Goal: Task Accomplishment & Management: Use online tool/utility

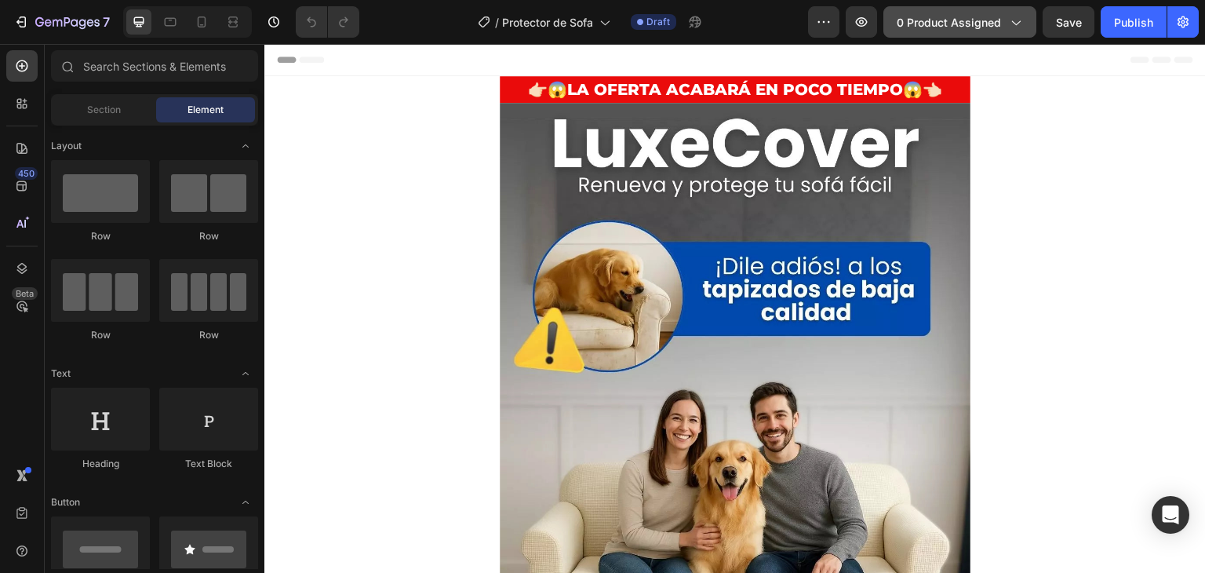
click at [938, 19] on span "0 product assigned" at bounding box center [949, 22] width 104 height 16
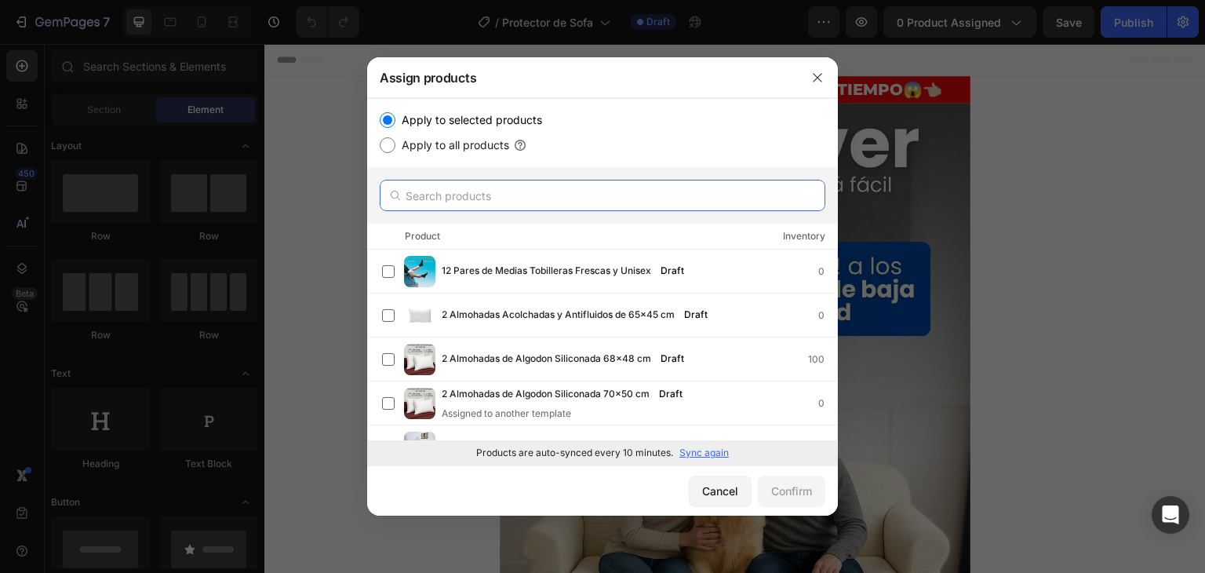
click at [450, 195] on input "text" at bounding box center [603, 195] width 446 height 31
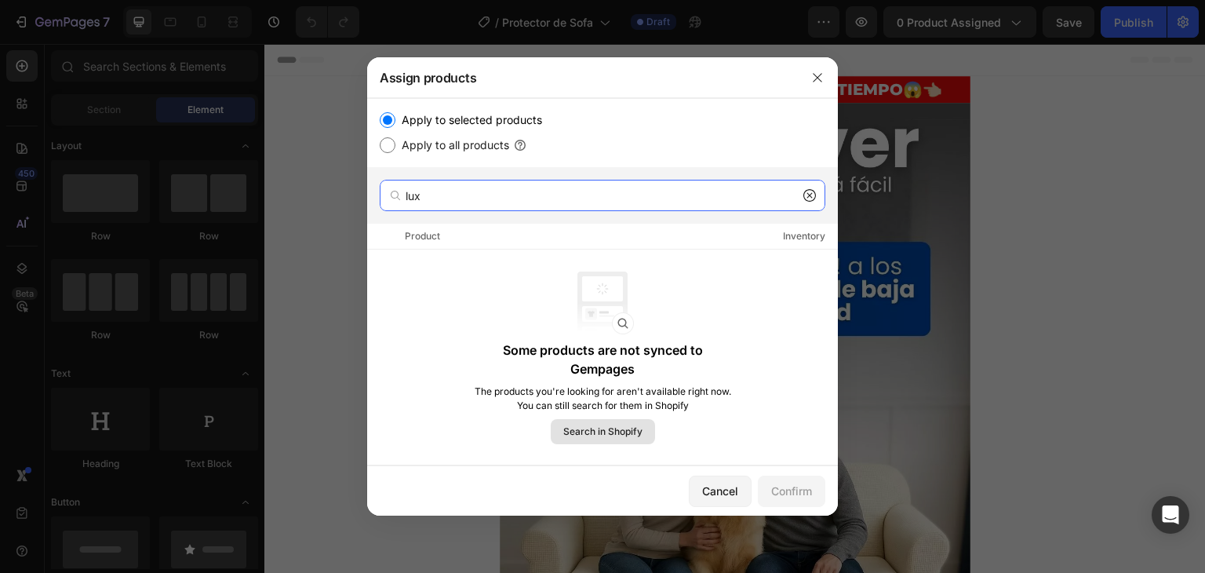
type input "lux"
click at [597, 431] on span "Search in Shopify" at bounding box center [602, 431] width 79 height 14
click at [603, 424] on span "Search in Shopify" at bounding box center [602, 431] width 79 height 14
click at [810, 195] on icon at bounding box center [809, 195] width 13 height 13
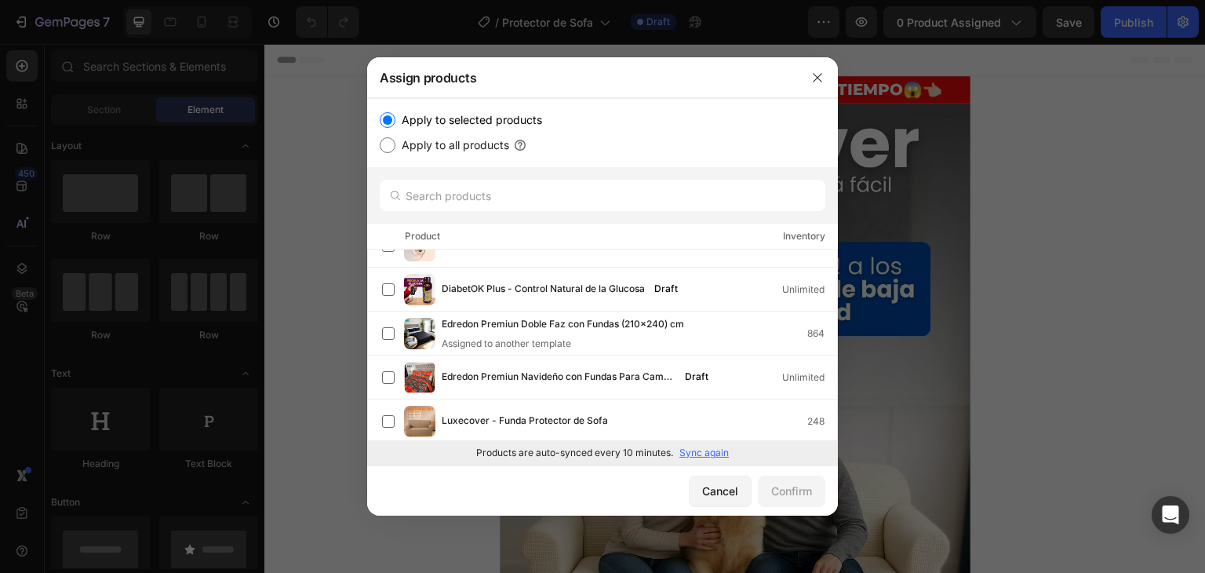
scroll to position [732, 0]
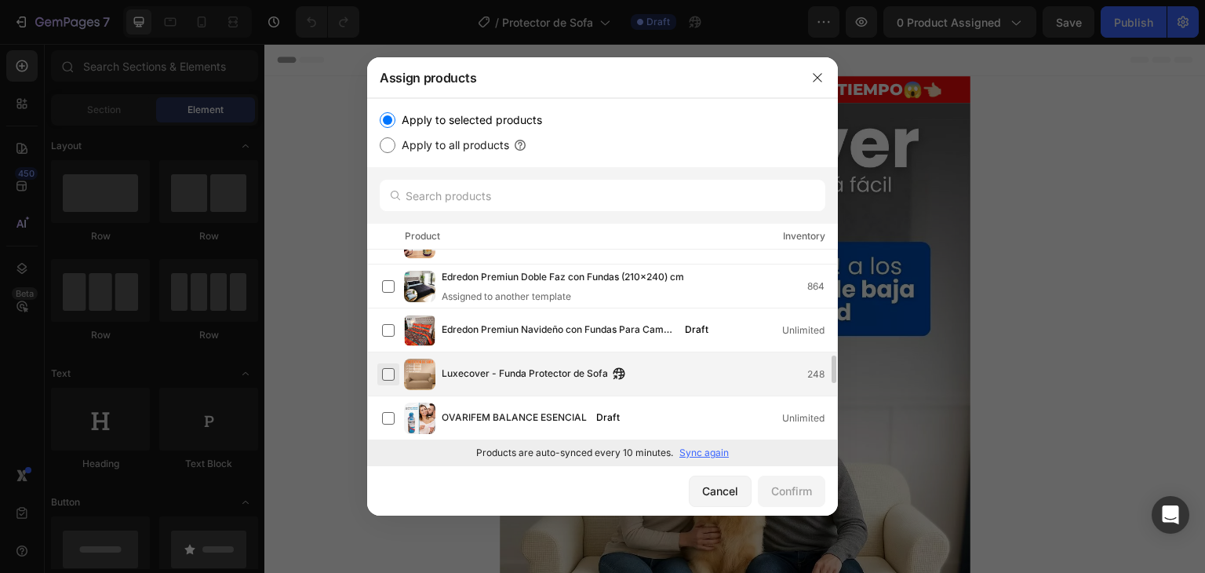
click at [388, 370] on label at bounding box center [388, 374] width 13 height 13
click at [788, 490] on div "Confirm" at bounding box center [791, 490] width 41 height 16
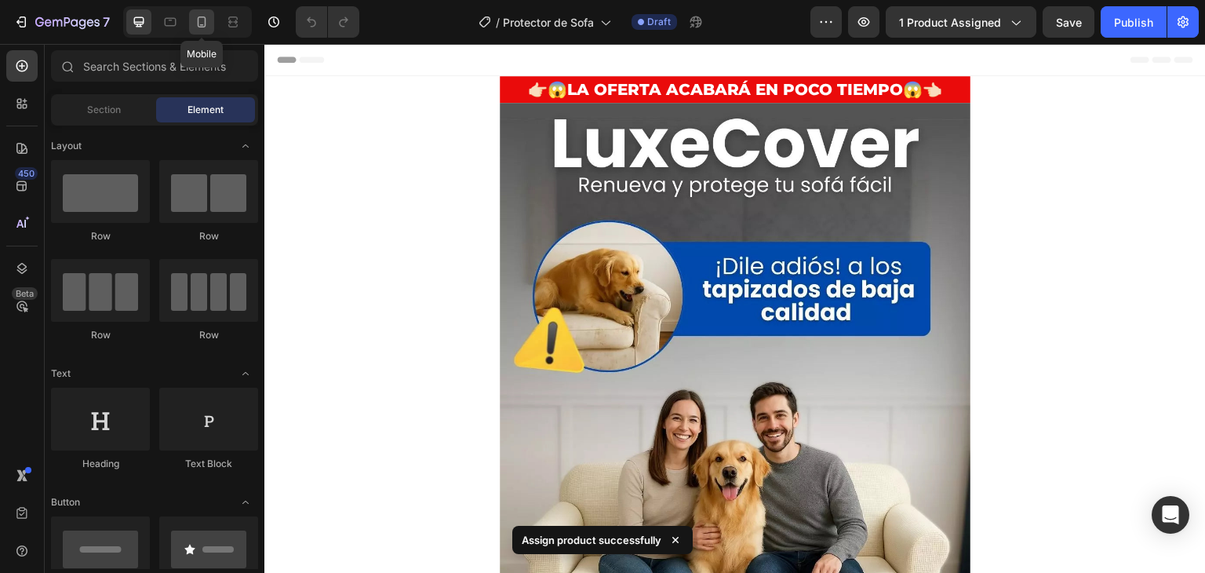
click at [207, 18] on icon at bounding box center [202, 22] width 16 height 16
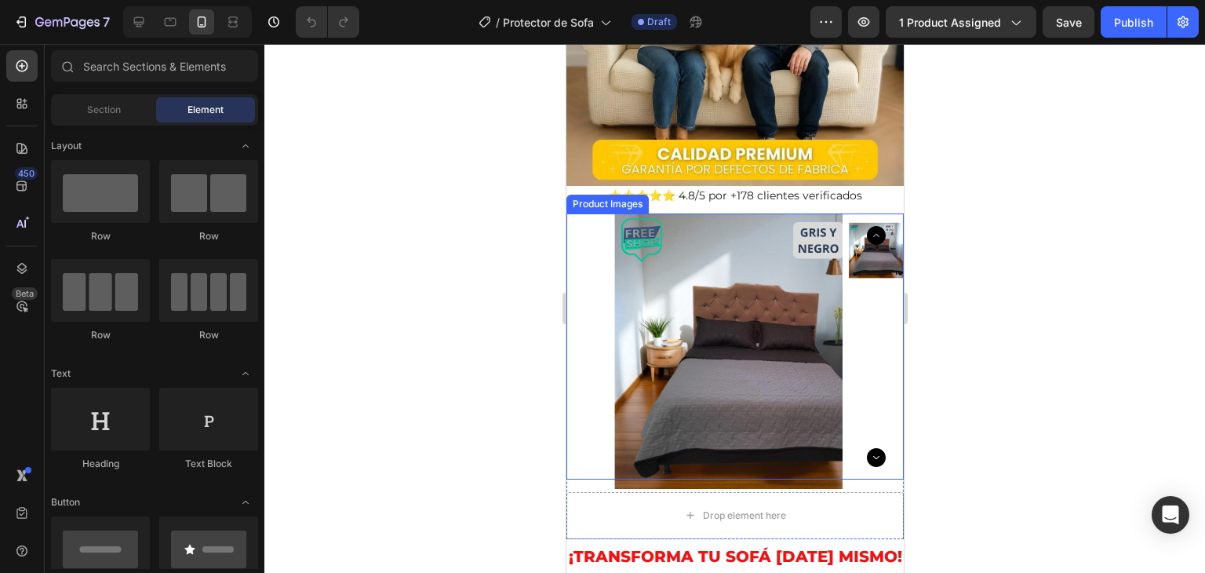
scroll to position [471, 0]
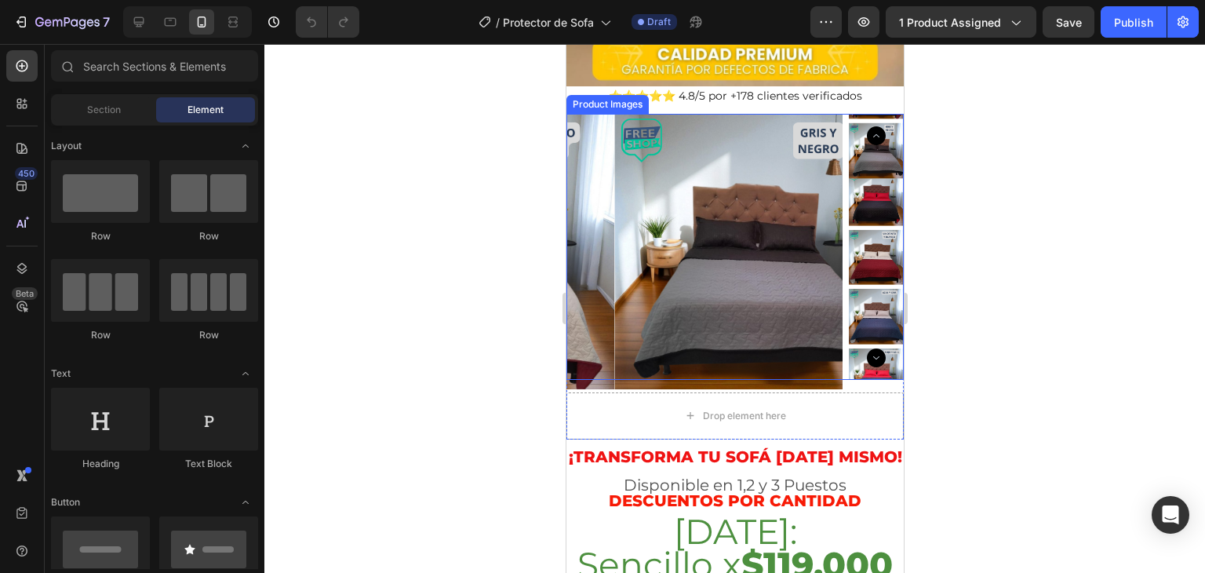
click at [659, 319] on img at bounding box center [752, 252] width 276 height 276
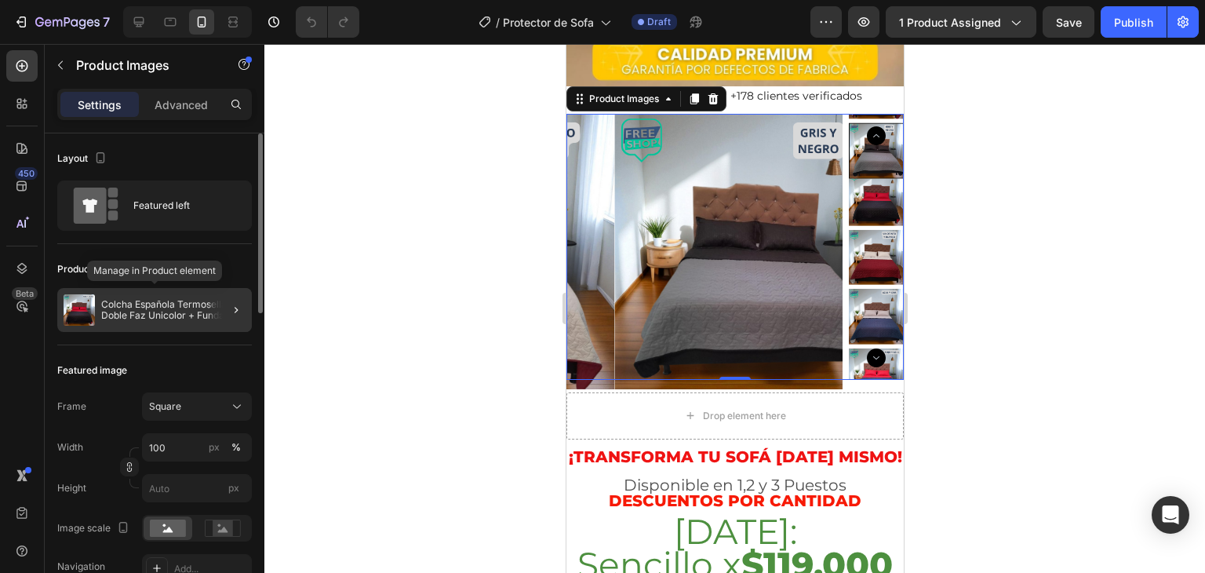
click at [129, 305] on p "Colcha Española Termosellada Doble Faz Unicolor + Fundas Premium" at bounding box center [173, 310] width 144 height 22
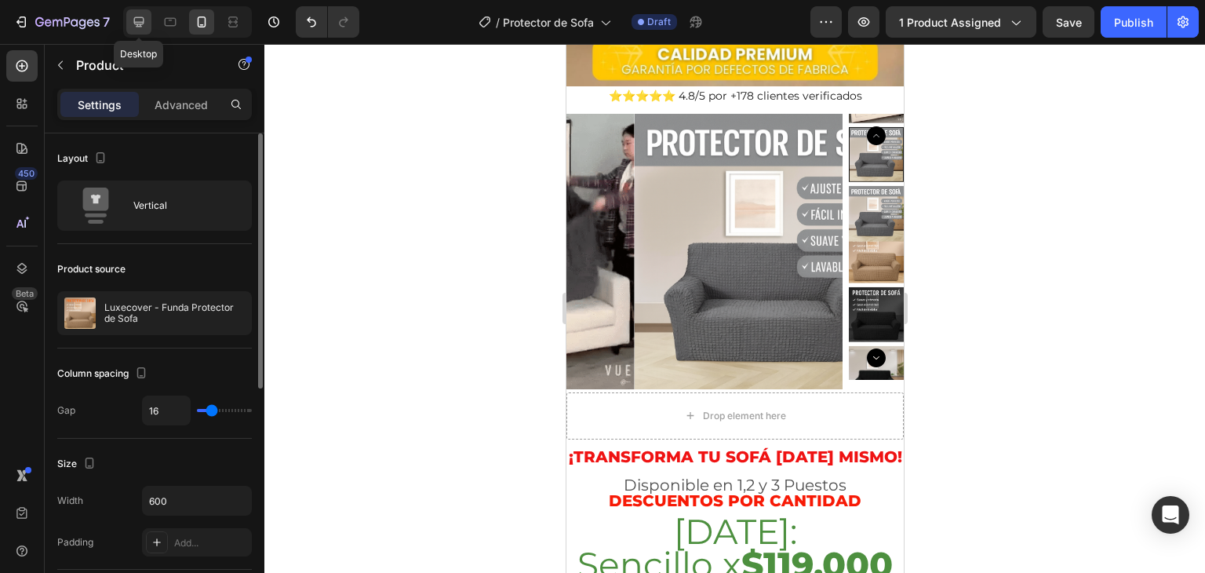
click at [138, 19] on icon at bounding box center [139, 22] width 16 height 16
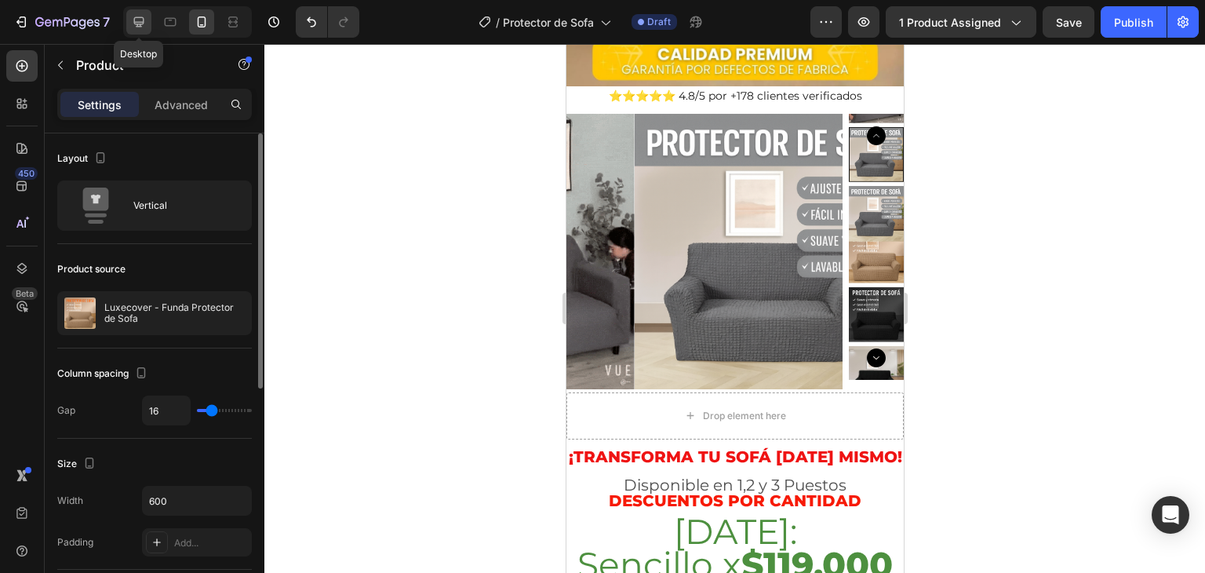
type input "32"
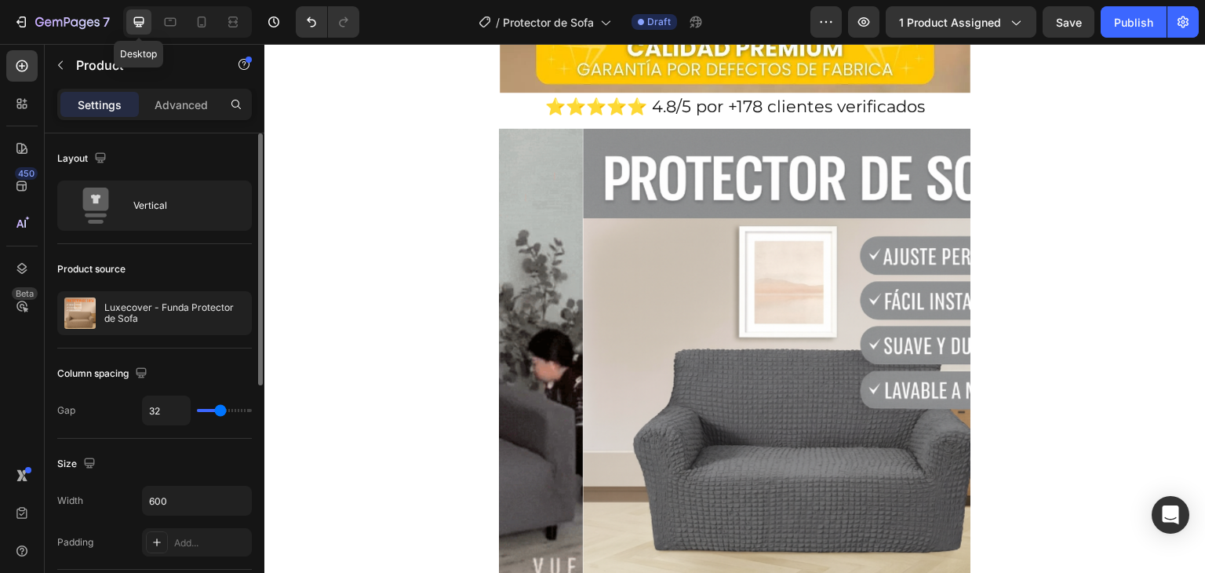
scroll to position [668, 0]
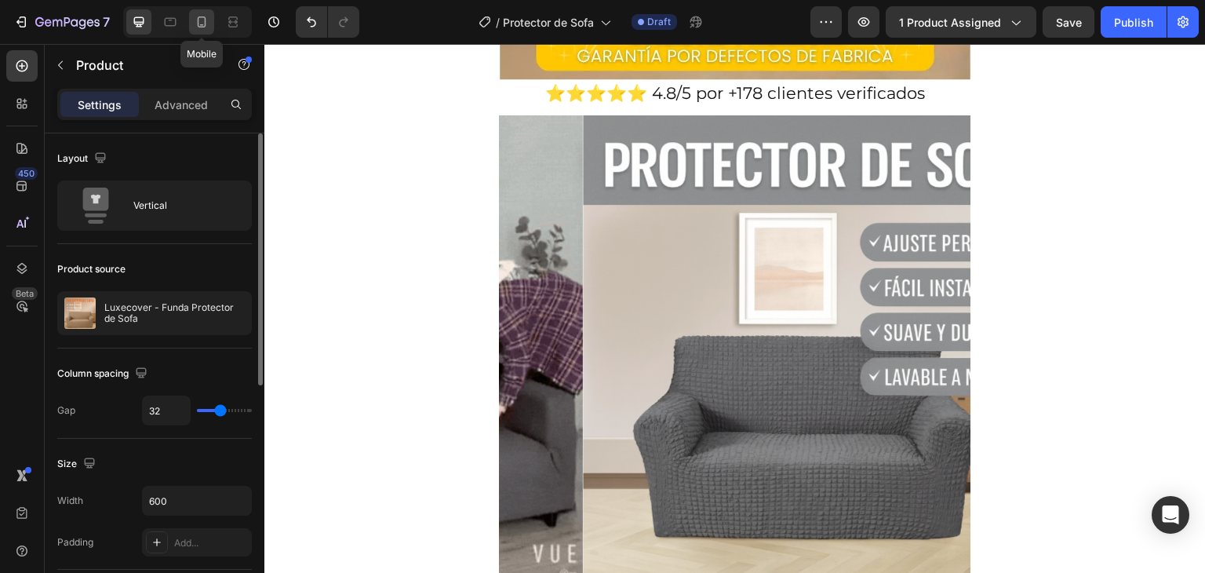
click at [206, 22] on icon at bounding box center [202, 22] width 16 height 16
type input "16"
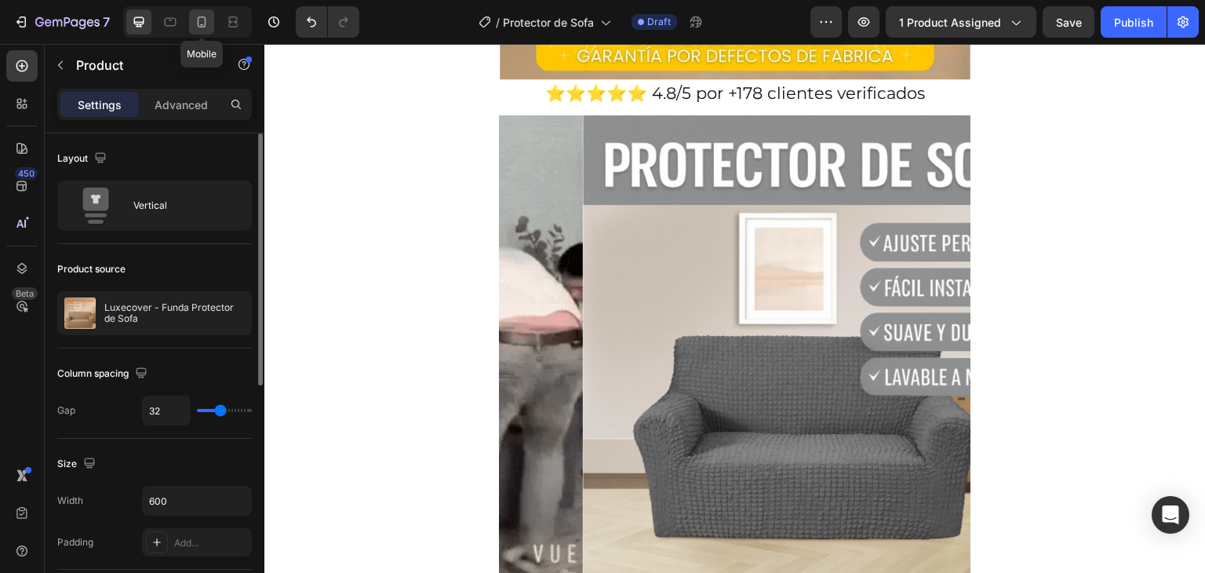
type input "16"
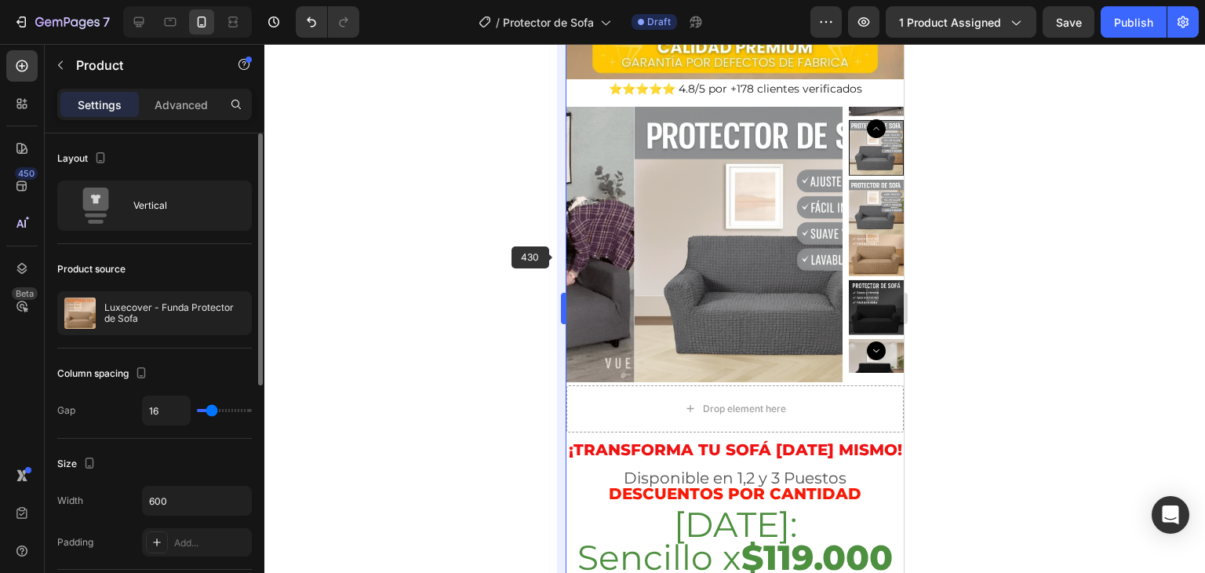
scroll to position [469, 0]
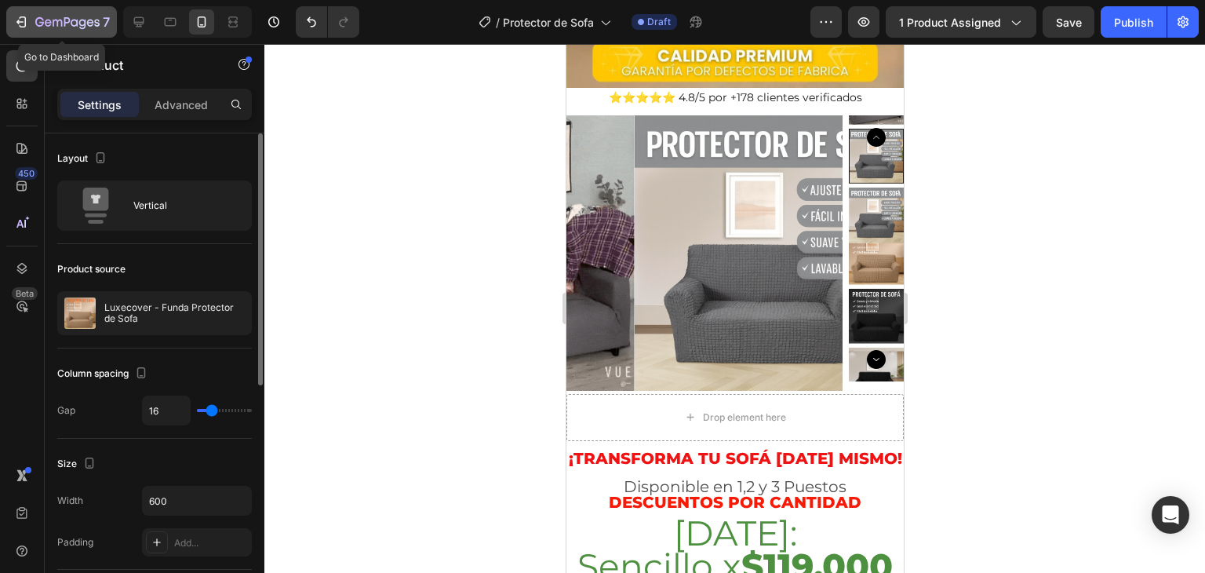
click at [29, 26] on div "7" at bounding box center [61, 22] width 96 height 19
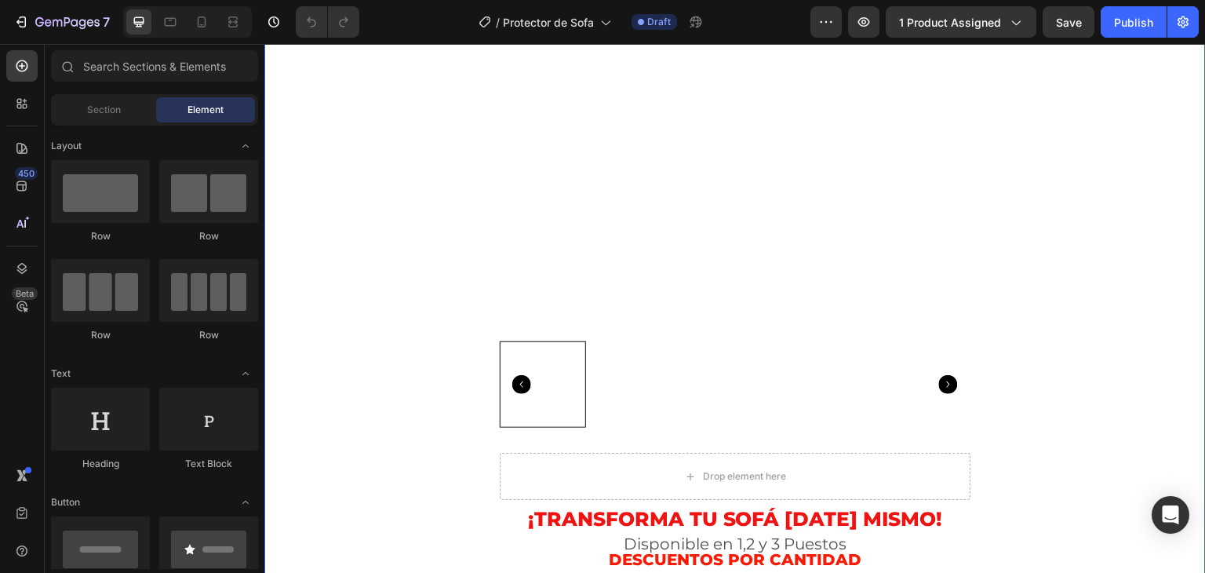
scroll to position [941, 0]
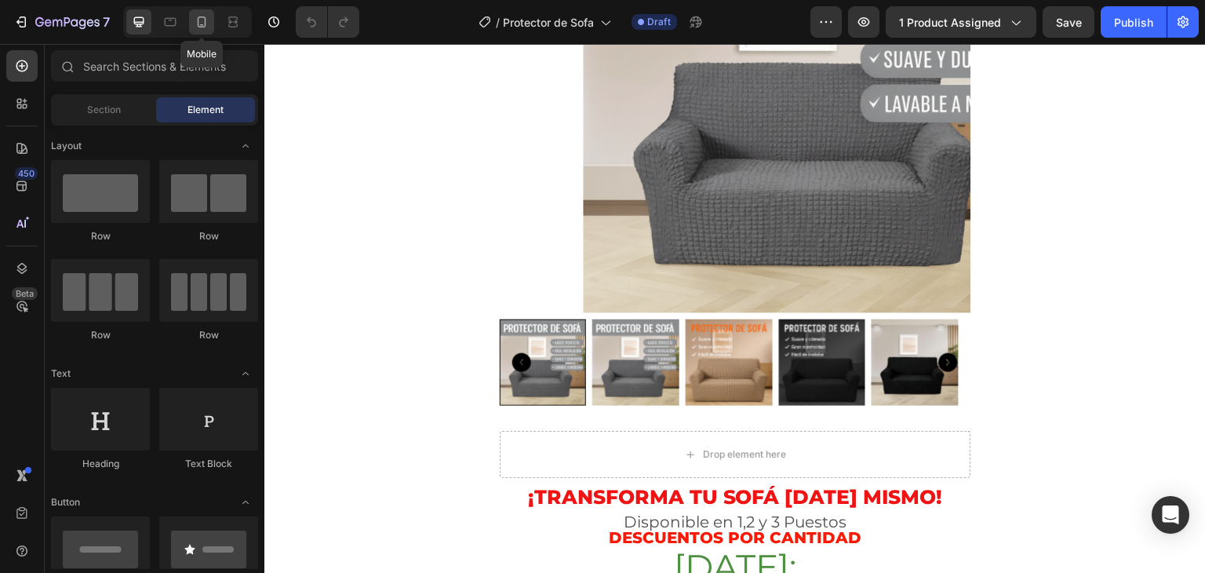
click at [203, 16] on icon at bounding box center [202, 22] width 16 height 16
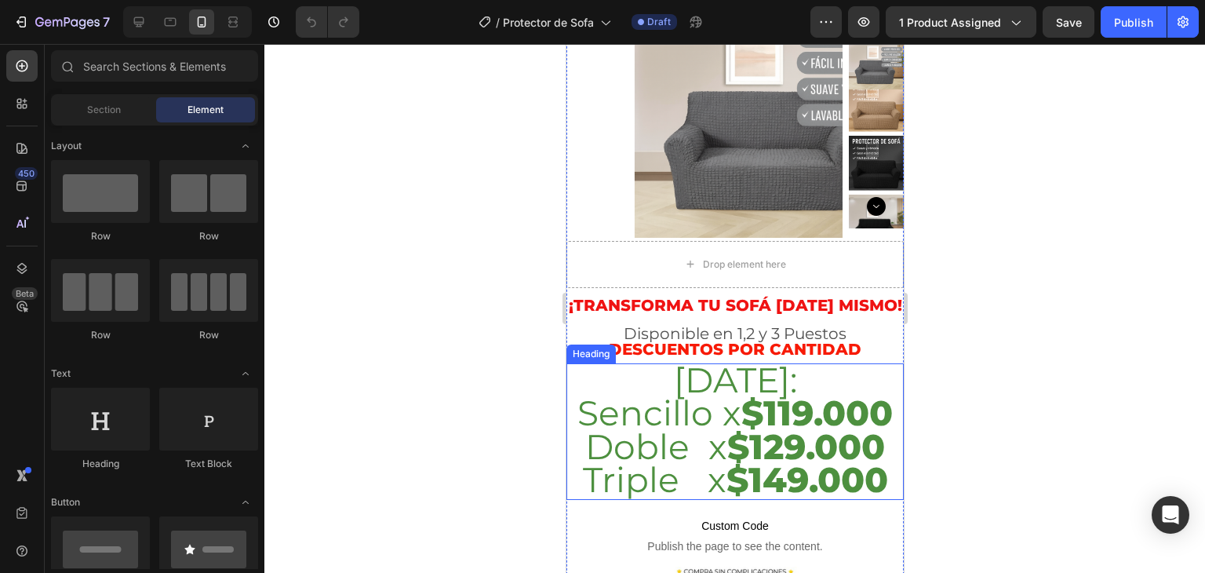
scroll to position [465, 0]
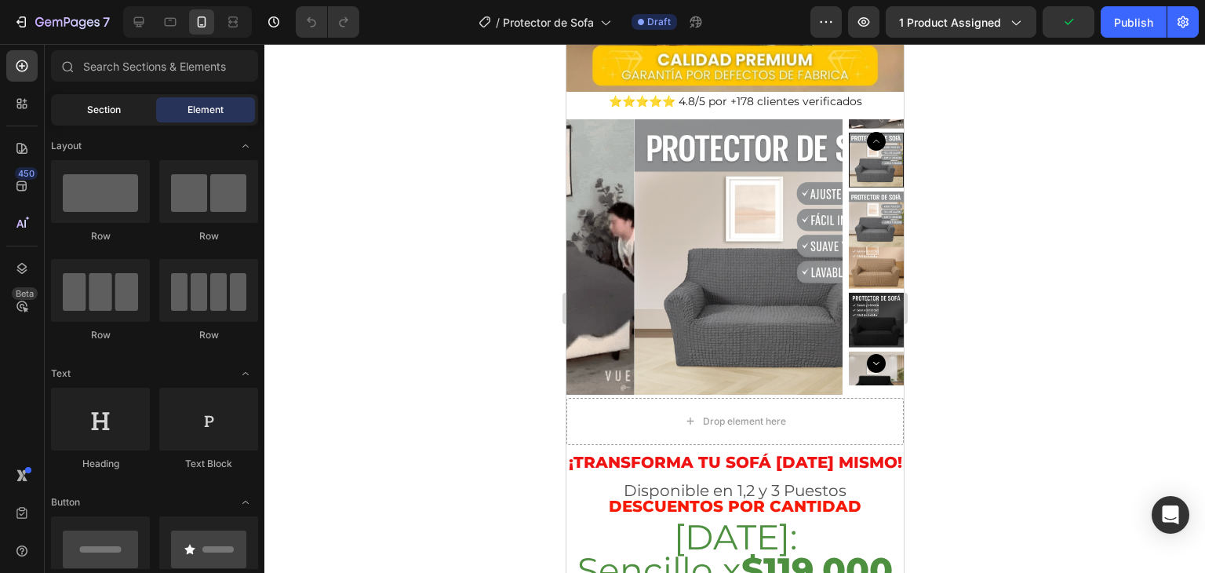
click at [109, 109] on span "Section" at bounding box center [104, 110] width 34 height 14
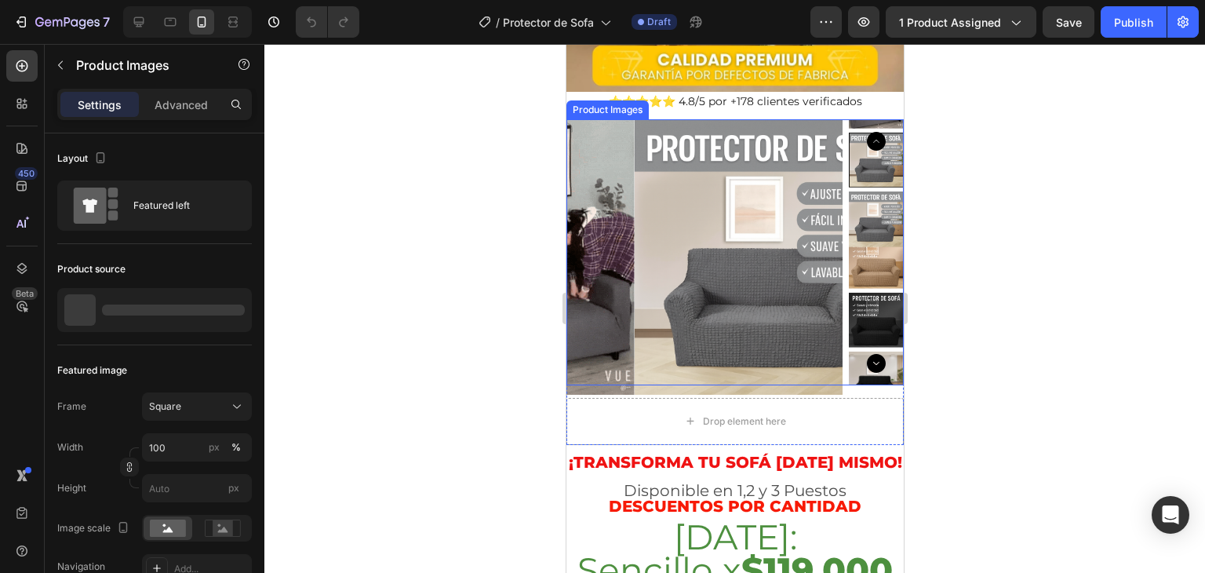
click at [740, 206] on img at bounding box center [771, 257] width 276 height 276
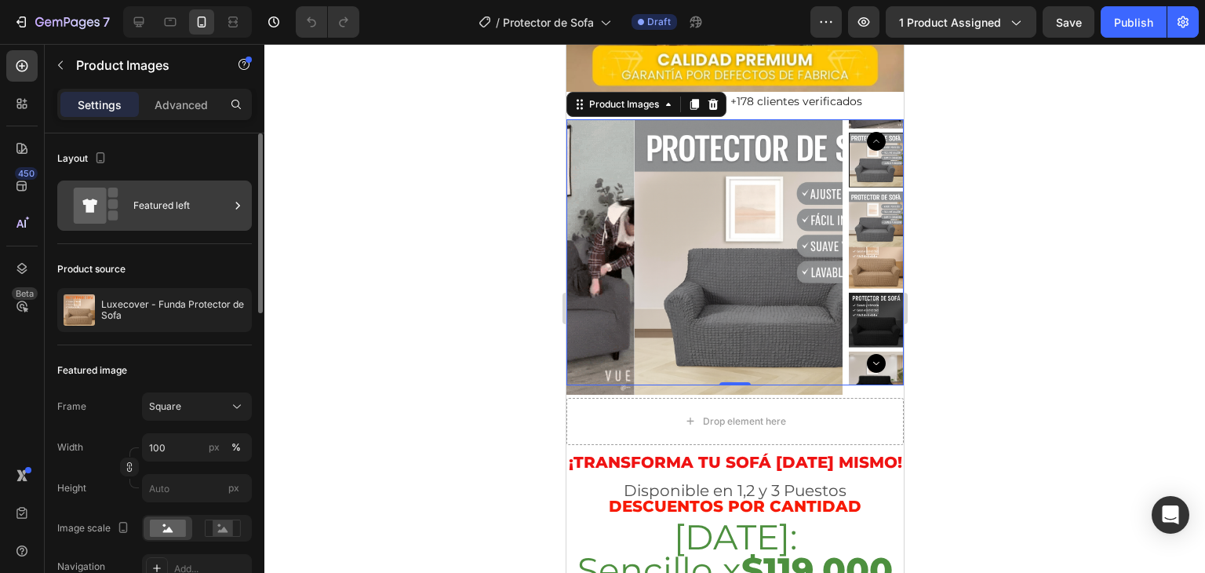
click at [169, 207] on div "Featured left" at bounding box center [181, 206] width 96 height 36
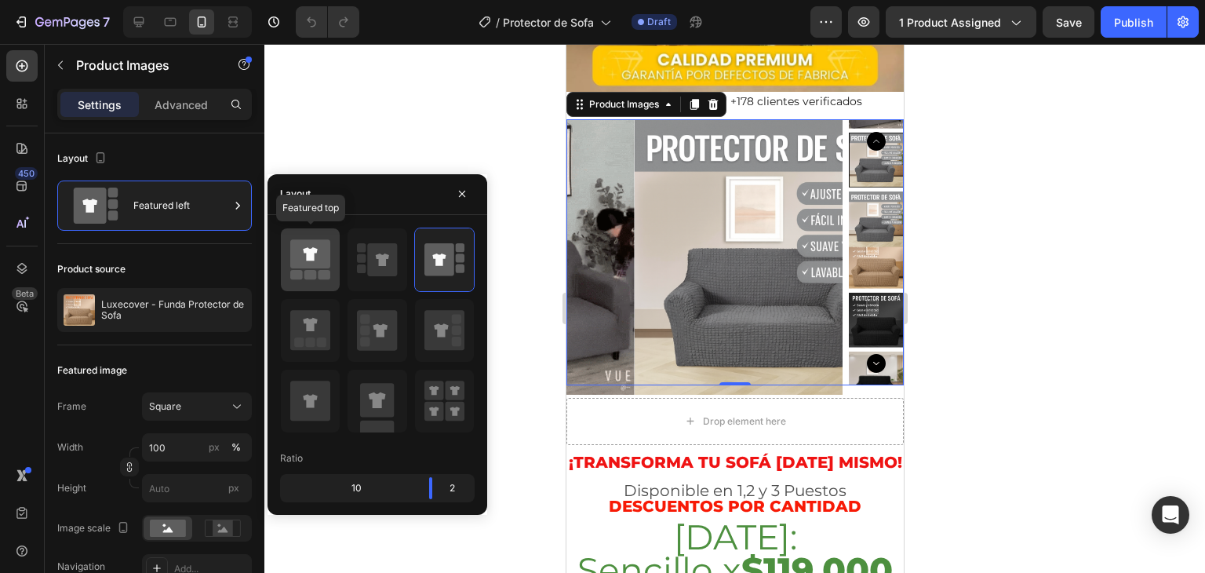
click at [317, 255] on icon at bounding box center [310, 253] width 40 height 29
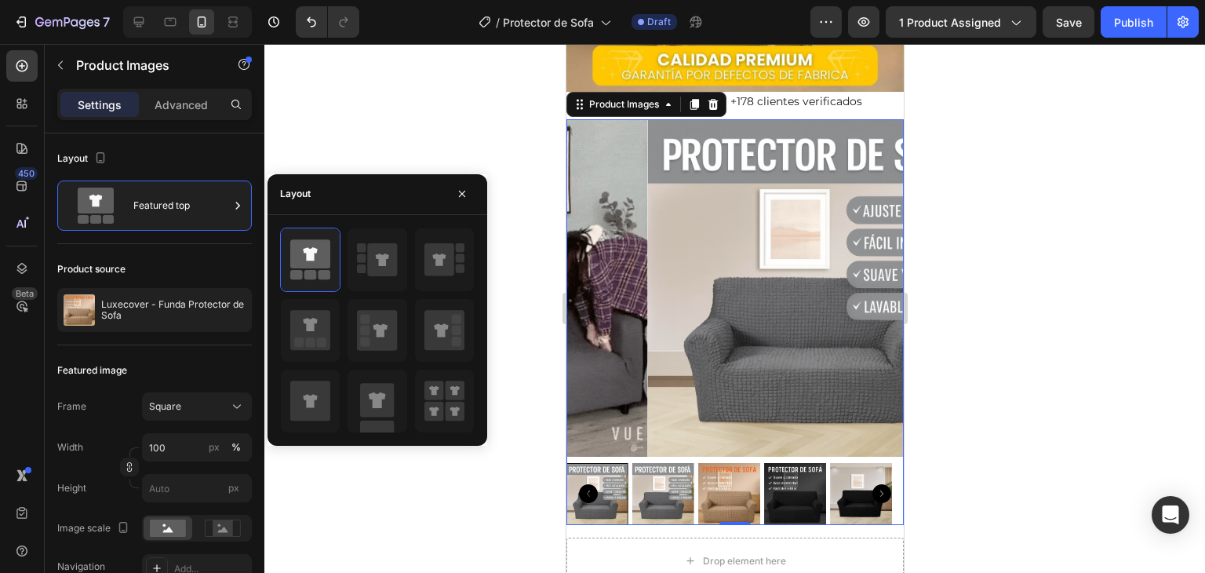
click at [1005, 304] on div at bounding box center [734, 308] width 941 height 529
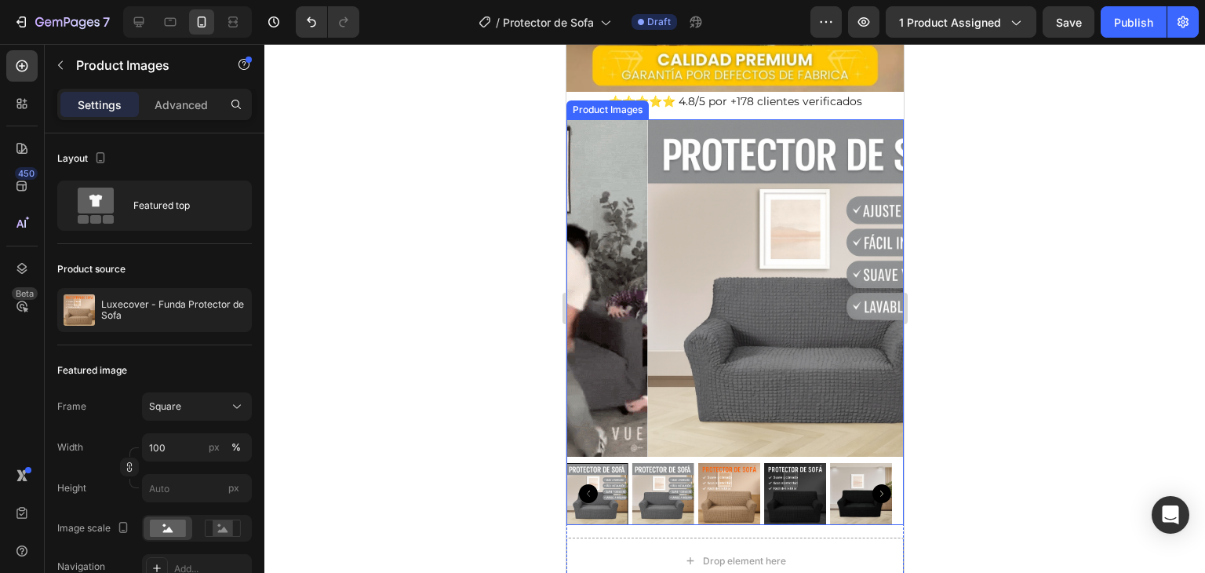
click at [712, 463] on img at bounding box center [728, 494] width 62 height 62
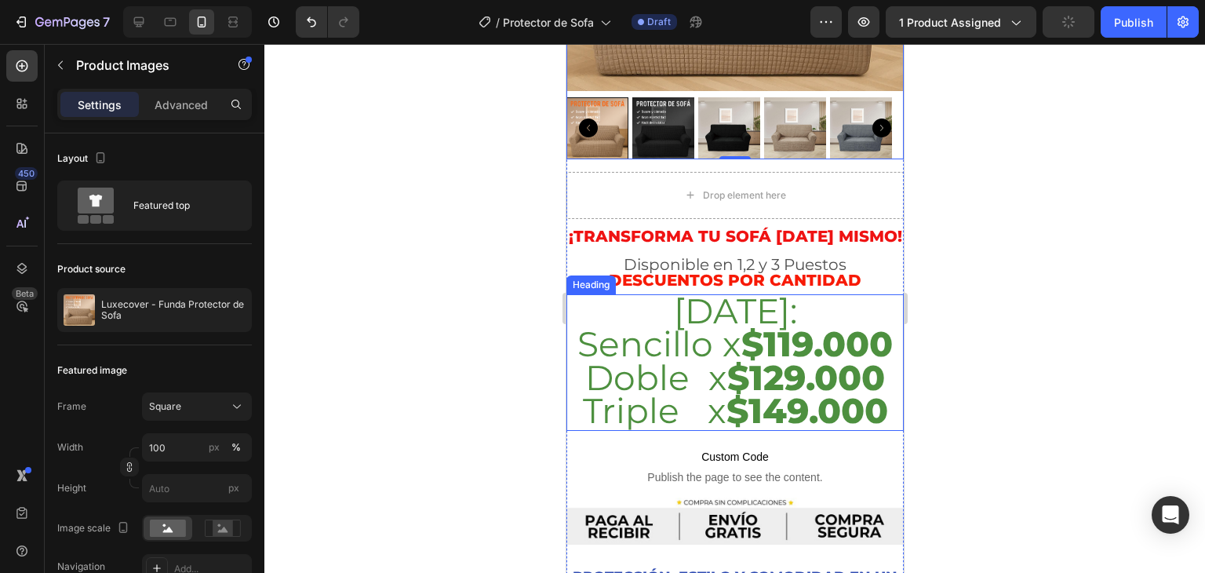
scroll to position [857, 0]
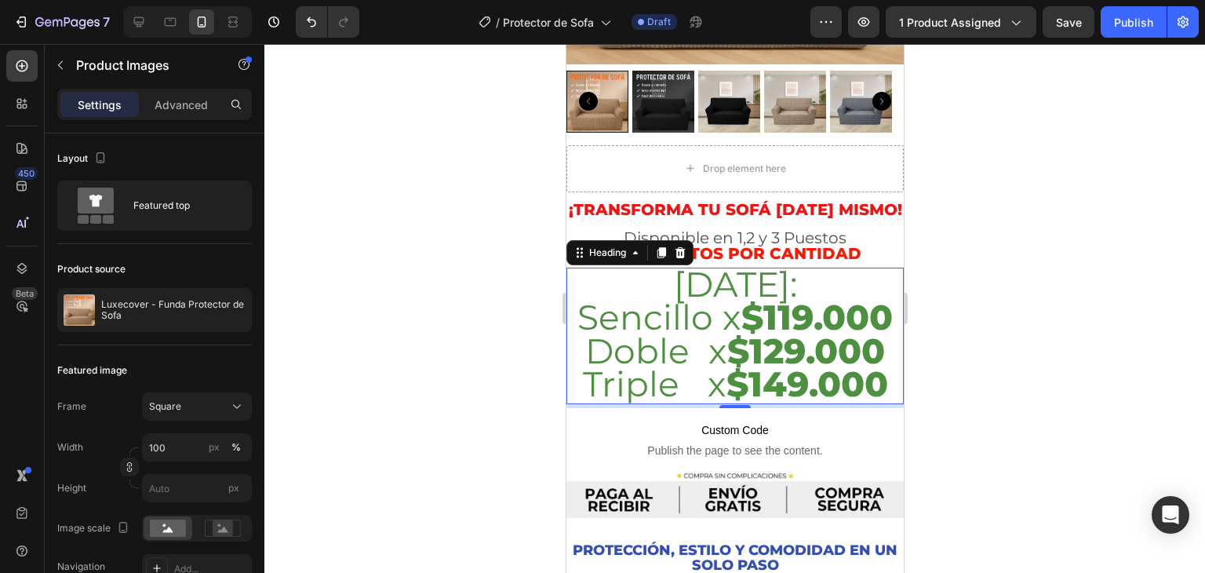
click at [737, 263] on span "[DATE]:" at bounding box center [734, 284] width 123 height 42
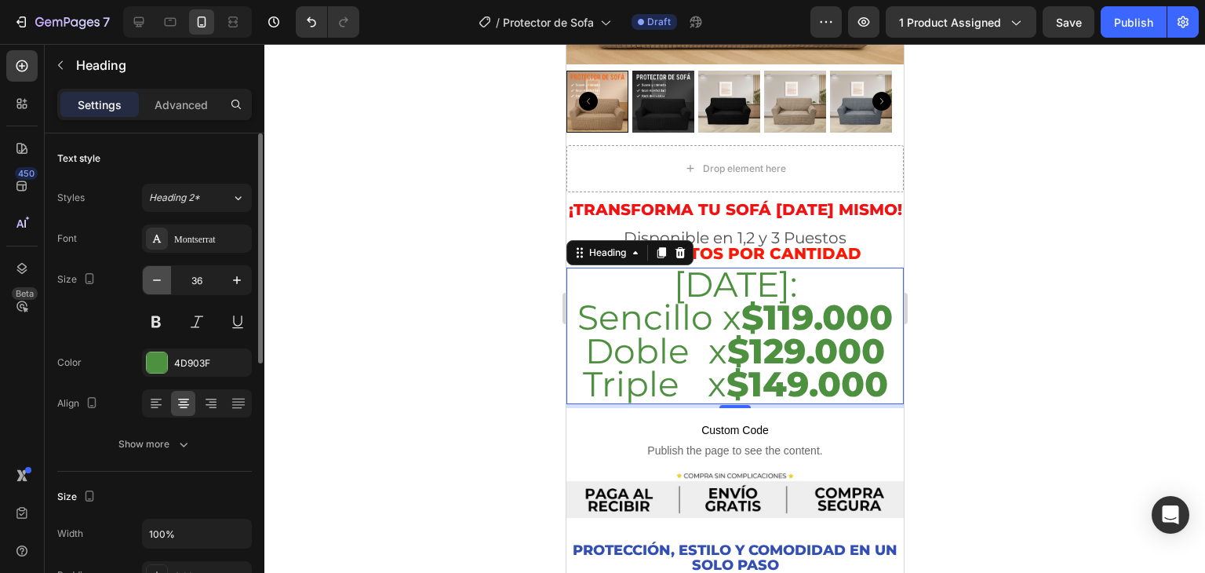
click at [155, 277] on icon "button" at bounding box center [157, 280] width 16 height 16
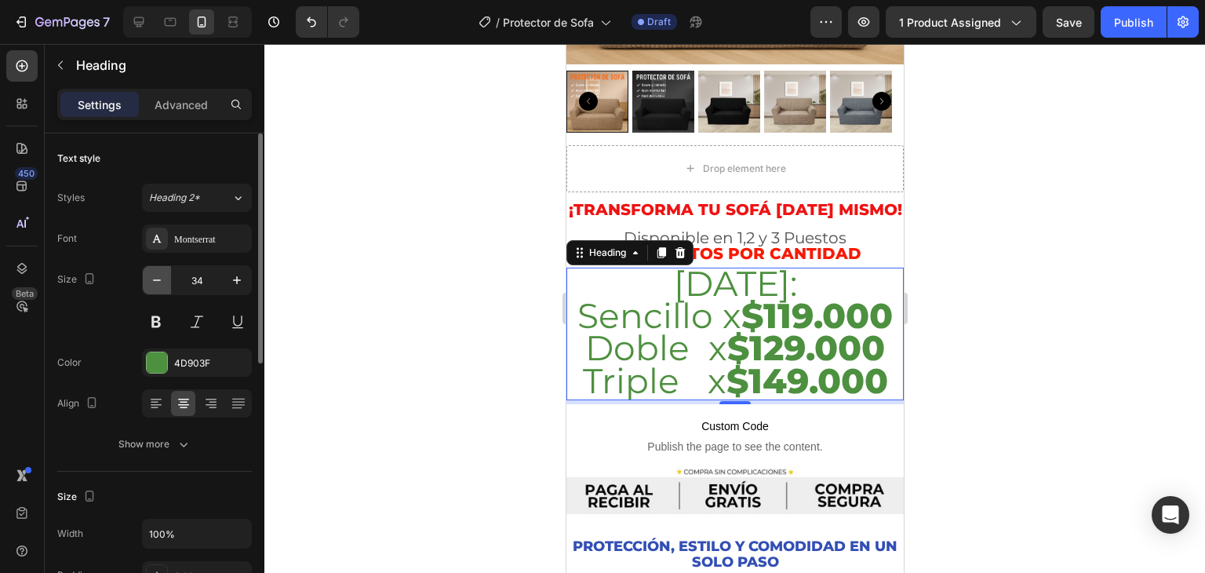
click at [155, 277] on icon "button" at bounding box center [157, 280] width 16 height 16
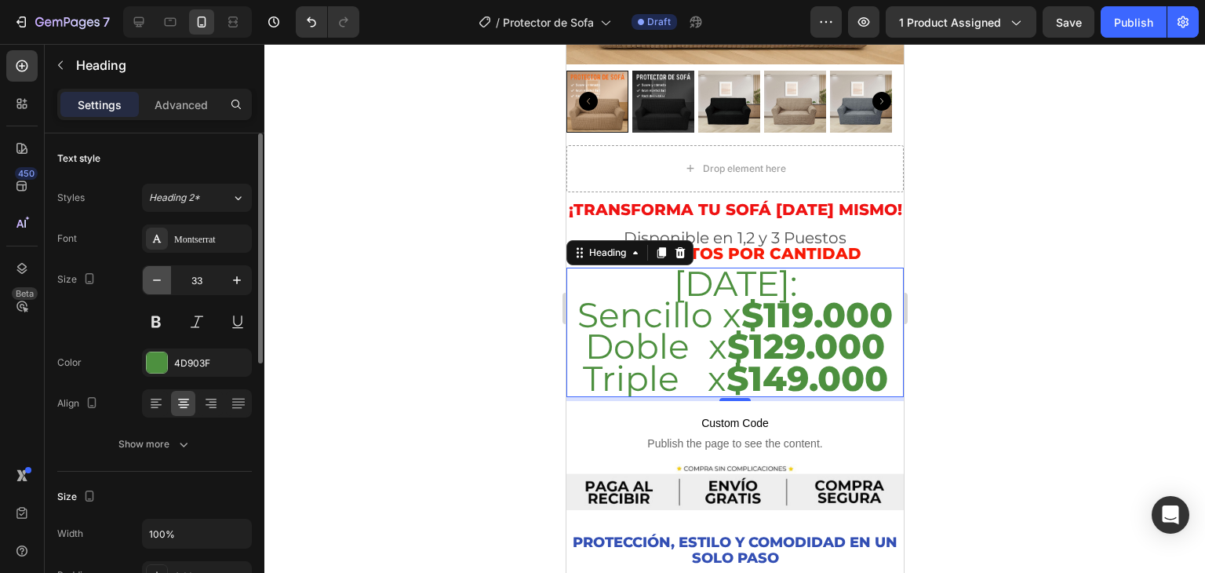
click at [155, 277] on icon "button" at bounding box center [157, 280] width 16 height 16
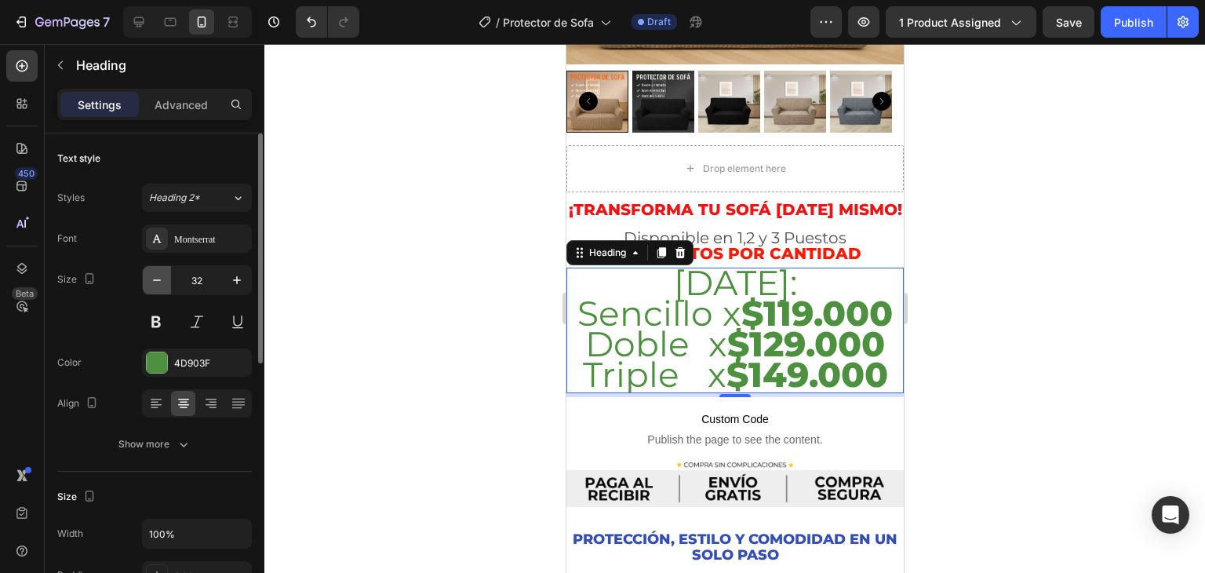
click at [155, 277] on icon "button" at bounding box center [157, 280] width 16 height 16
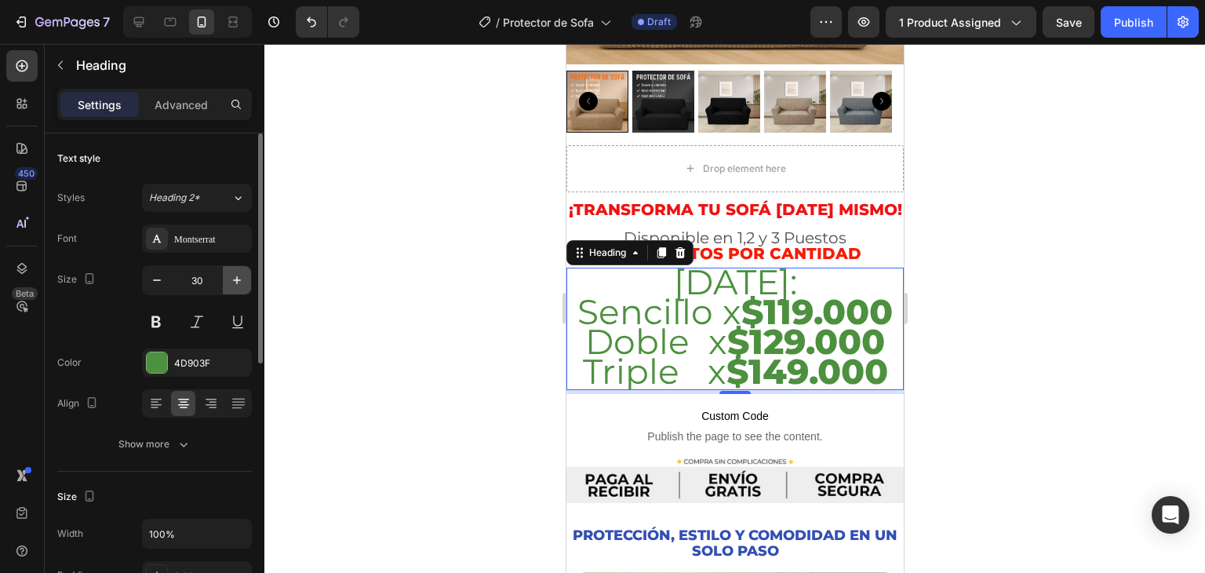
click at [243, 277] on icon "button" at bounding box center [237, 280] width 16 height 16
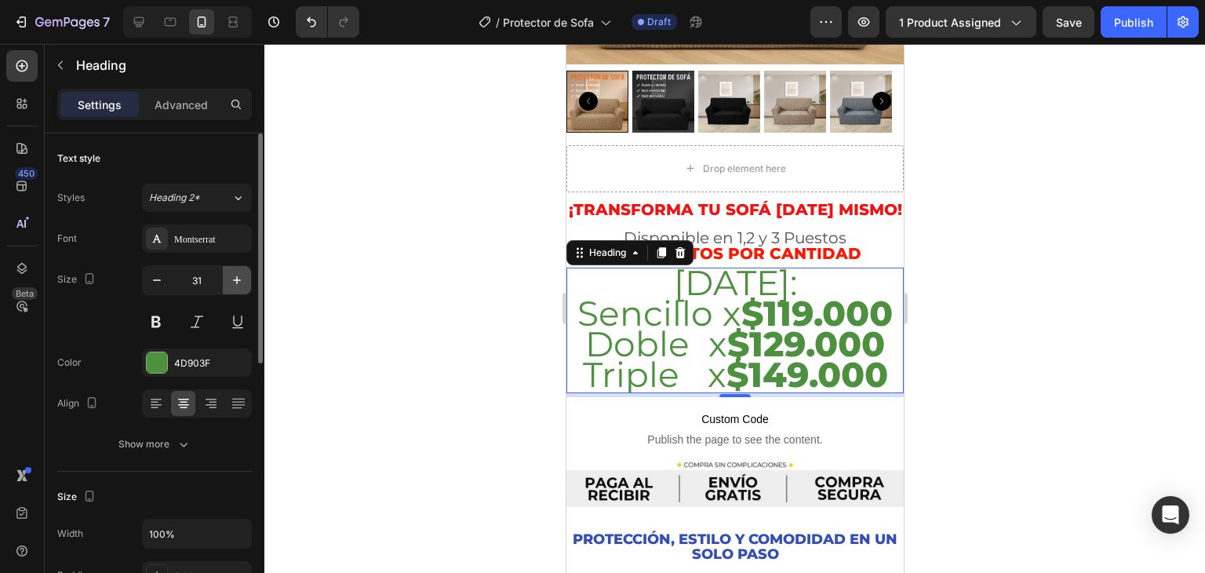
click at [243, 277] on icon "button" at bounding box center [237, 280] width 16 height 16
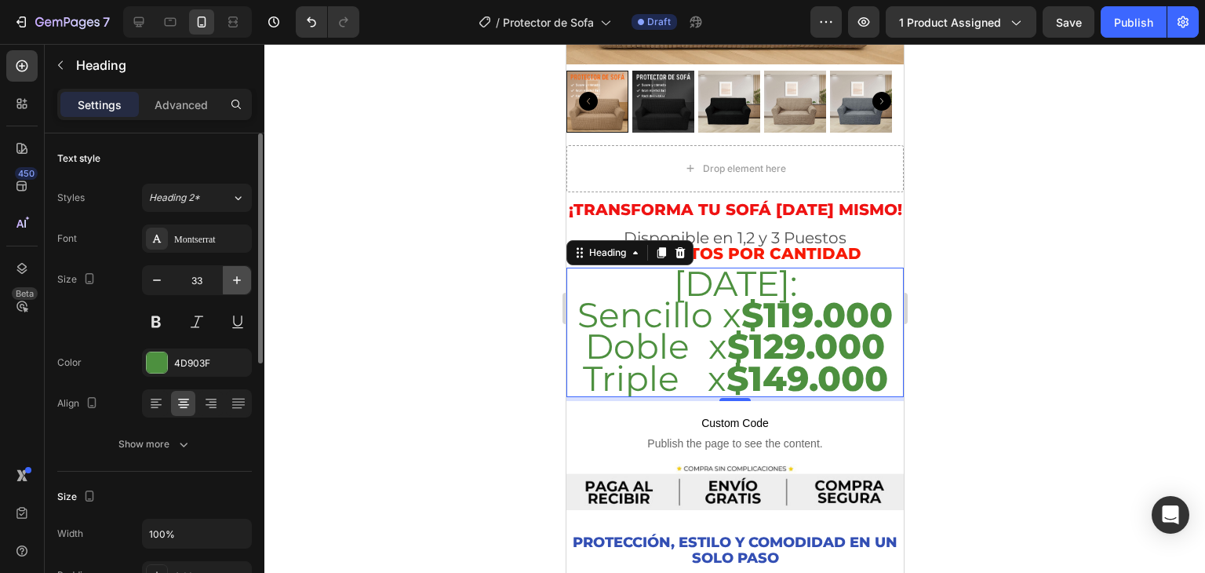
click at [243, 277] on icon "button" at bounding box center [237, 280] width 16 height 16
type input "34"
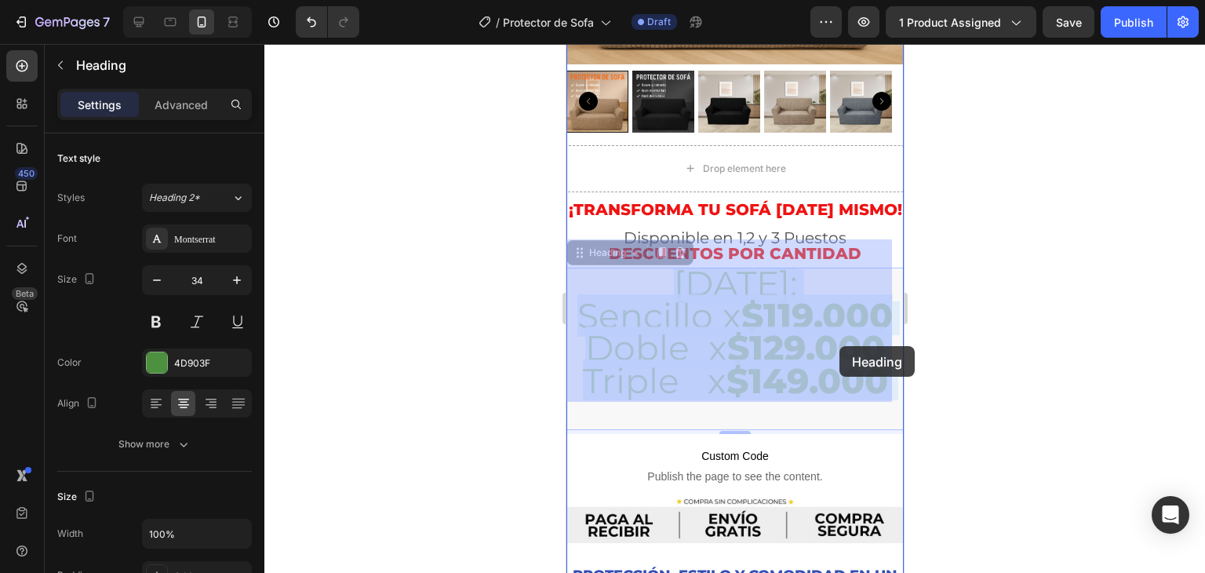
drag, startPoint x: 645, startPoint y: 290, endPoint x: 839, endPoint y: 346, distance: 201.6
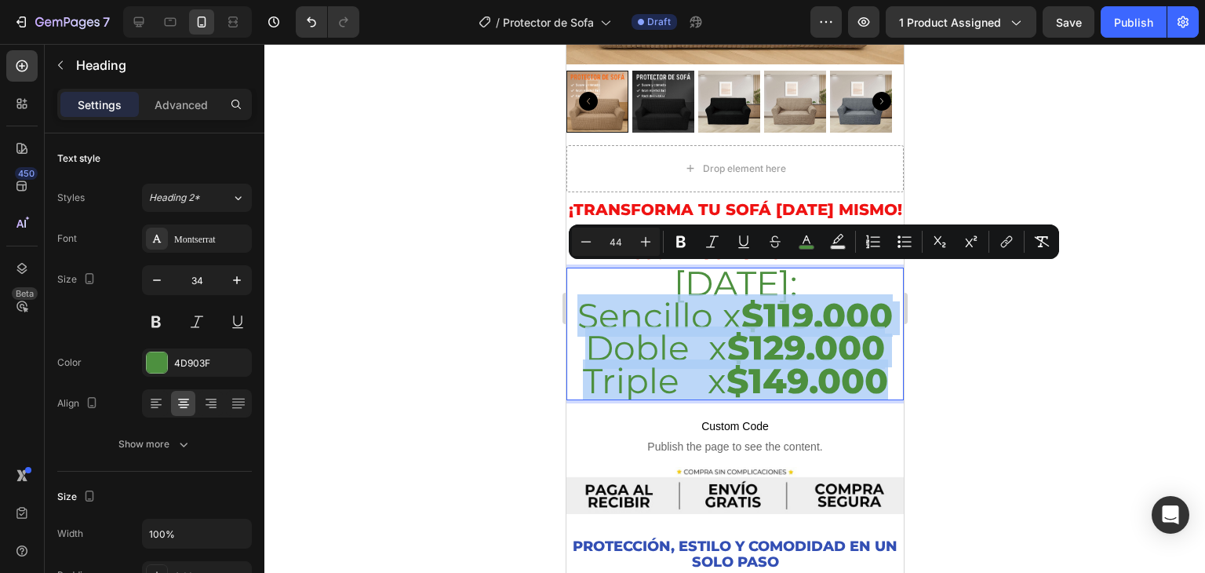
drag, startPoint x: 887, startPoint y: 388, endPoint x: 635, endPoint y: 299, distance: 267.2
click at [635, 299] on p "HOY: Sencillo x $119.000 Doble x $129.000 Triple x $149.000" at bounding box center [734, 334] width 334 height 130
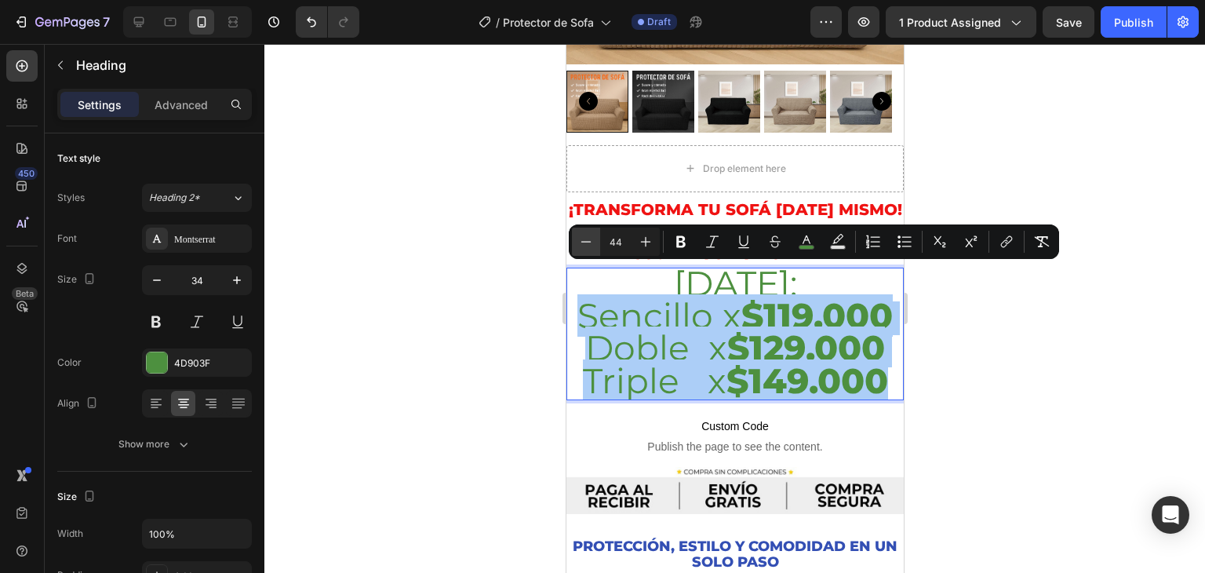
click at [581, 242] on icon "Editor contextual toolbar" at bounding box center [586, 242] width 16 height 16
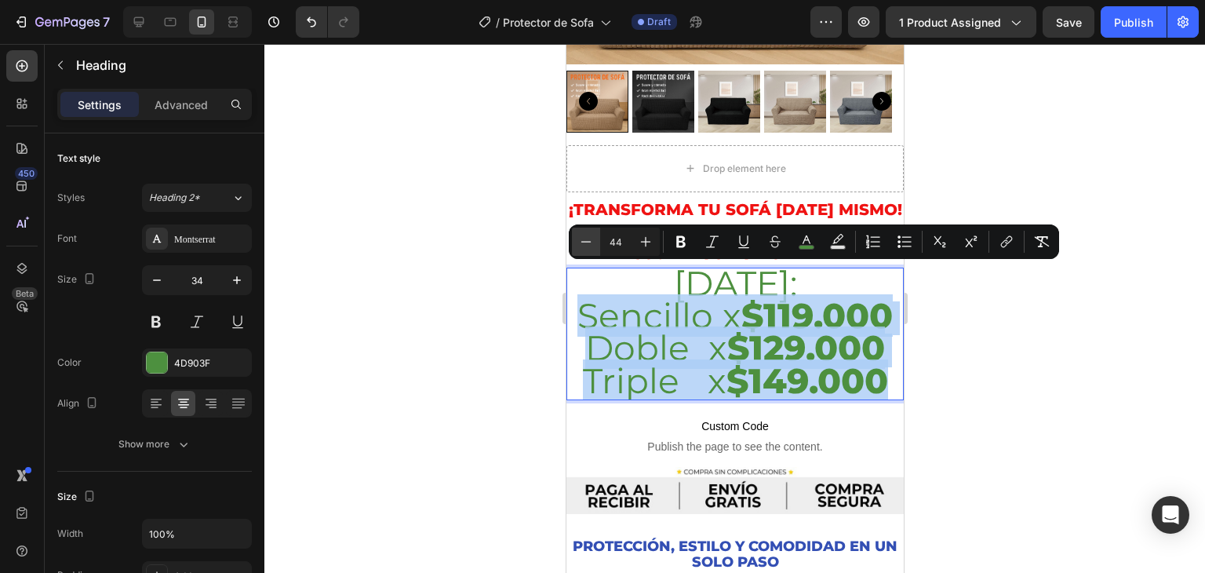
type input "43"
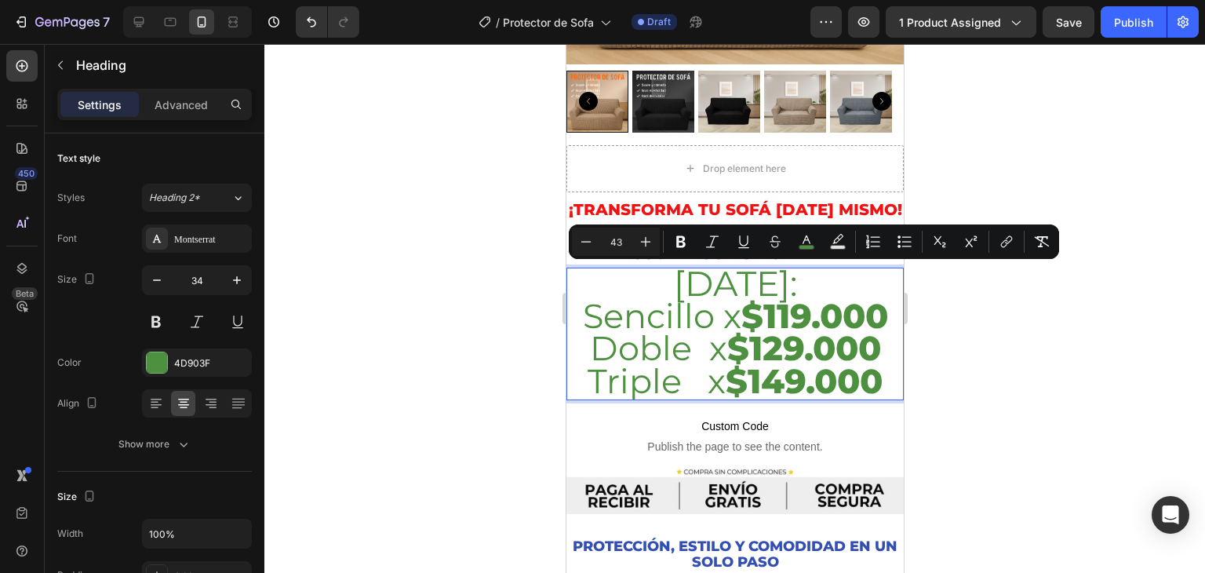
click at [1036, 309] on div at bounding box center [734, 308] width 941 height 529
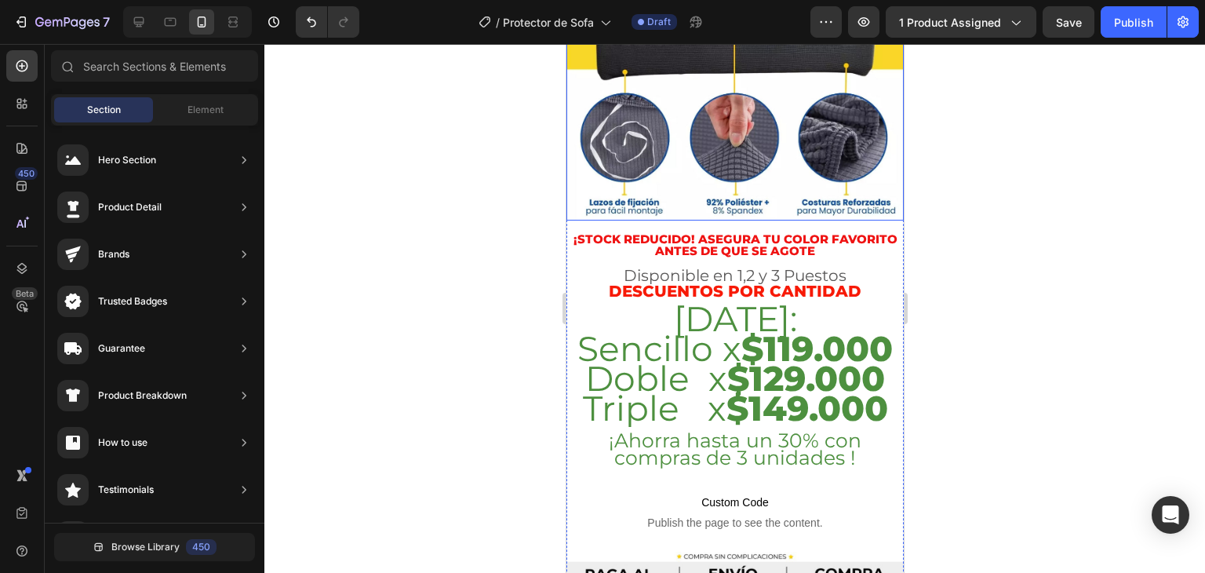
scroll to position [2740, 0]
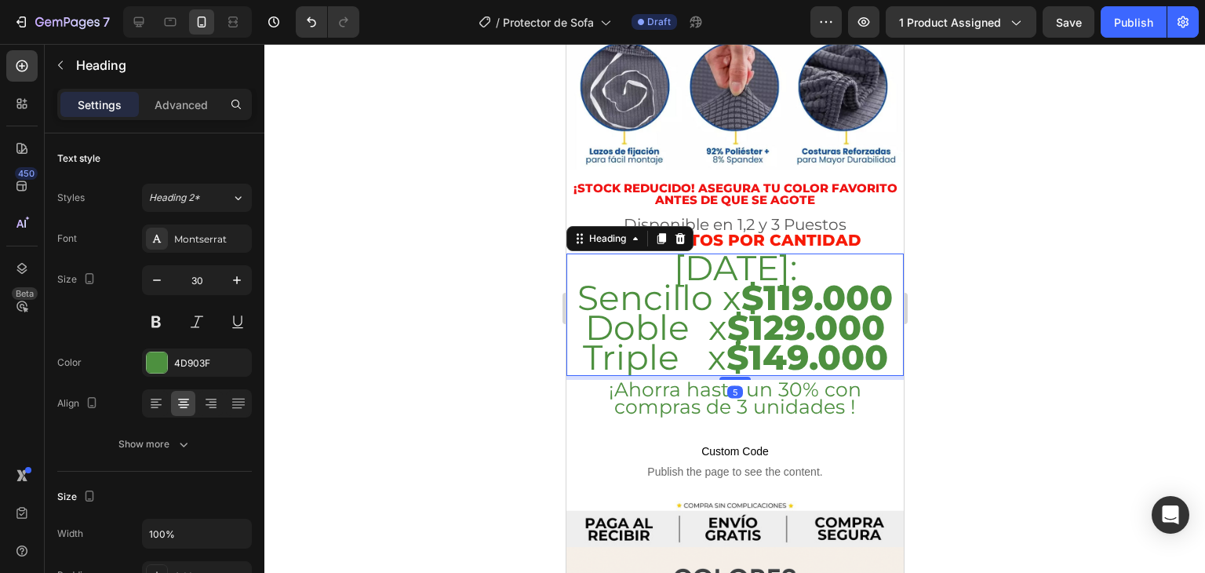
click at [793, 306] on strong "$129.000" at bounding box center [805, 327] width 158 height 42
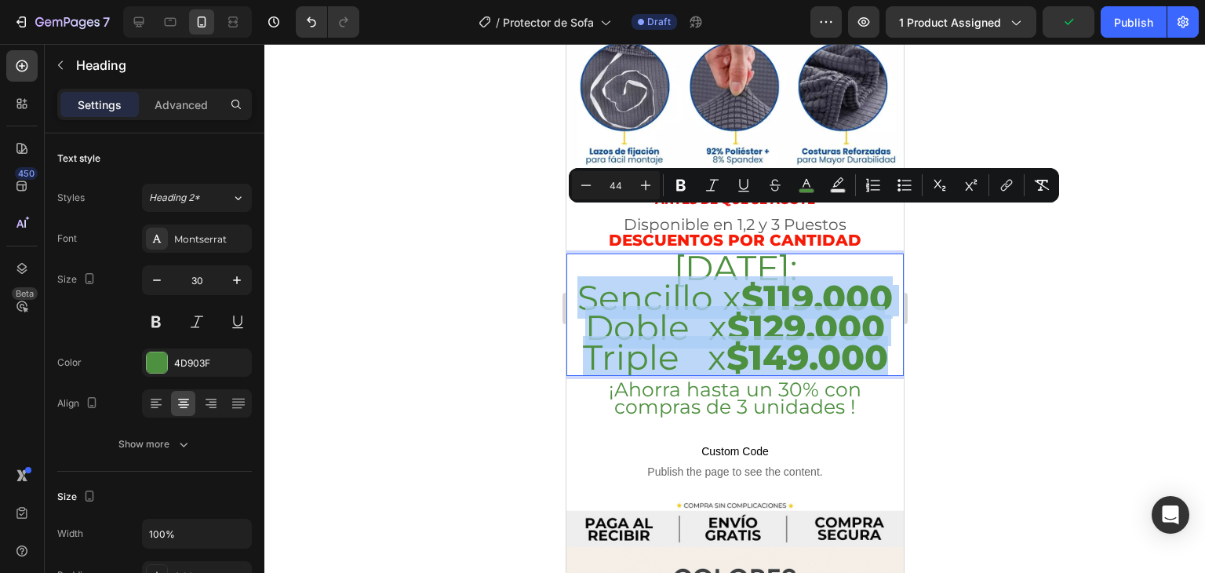
drag, startPoint x: 882, startPoint y: 321, endPoint x: 638, endPoint y: 241, distance: 256.8
click at [638, 255] on p "HOY: Sencillo x $119.000 Doble x $129.000 Triple x $149.000" at bounding box center [734, 314] width 334 height 119
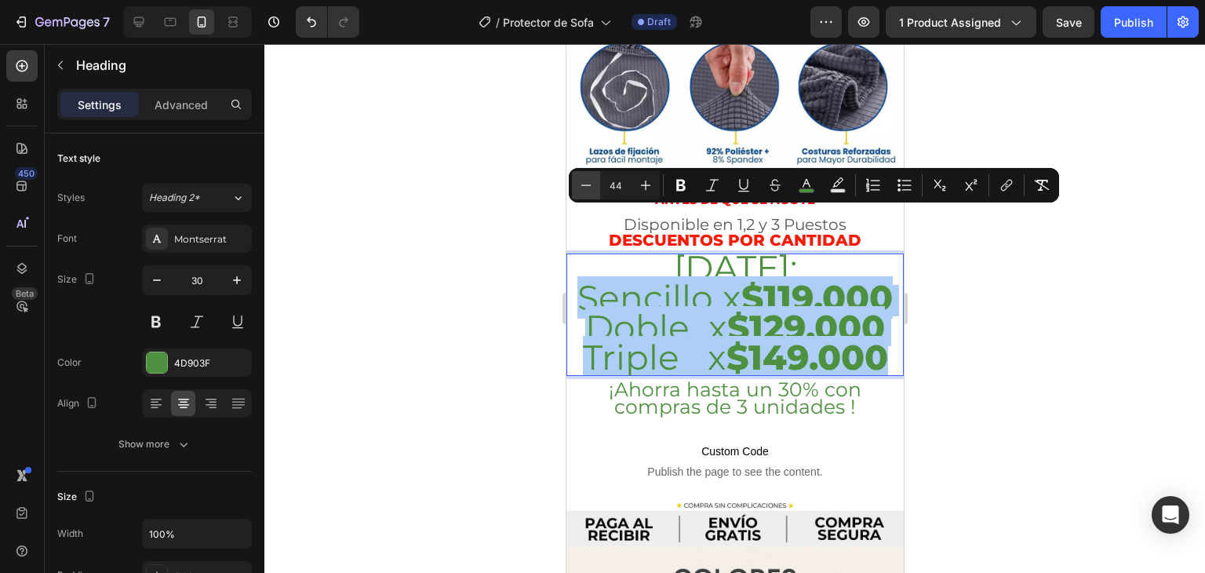
click at [590, 180] on icon "Editor contextual toolbar" at bounding box center [586, 185] width 16 height 16
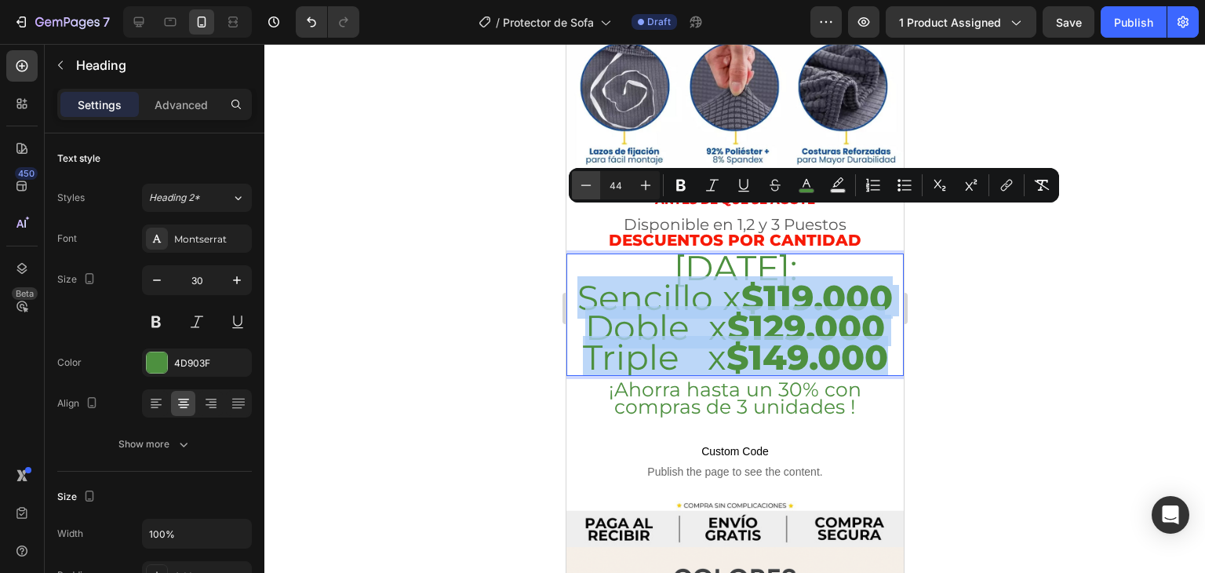
type input "43"
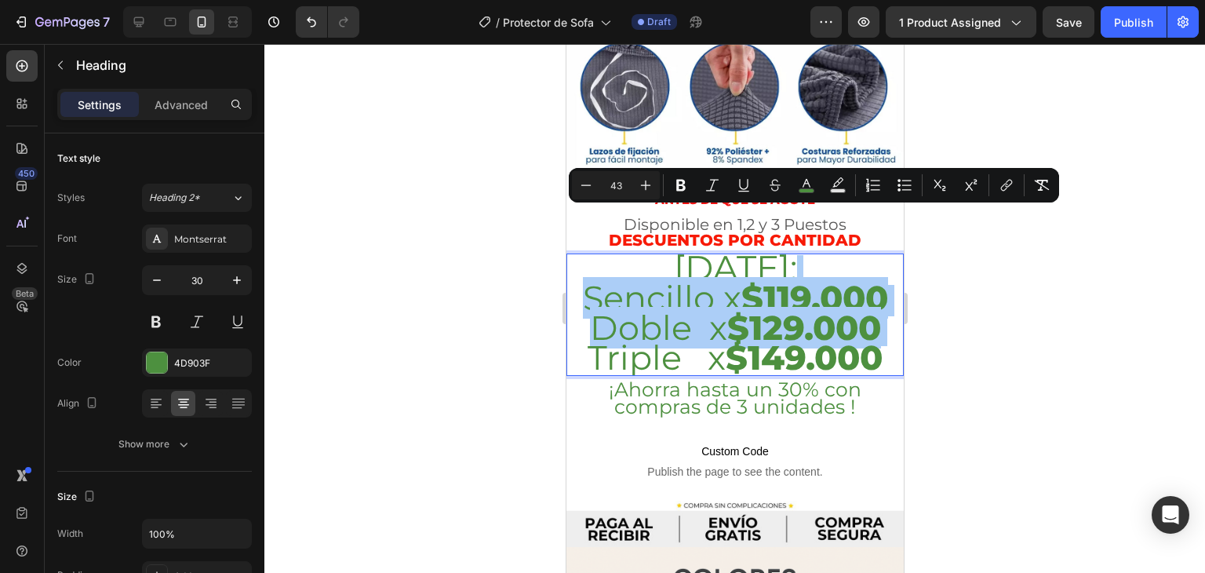
click at [954, 248] on div at bounding box center [734, 308] width 941 height 529
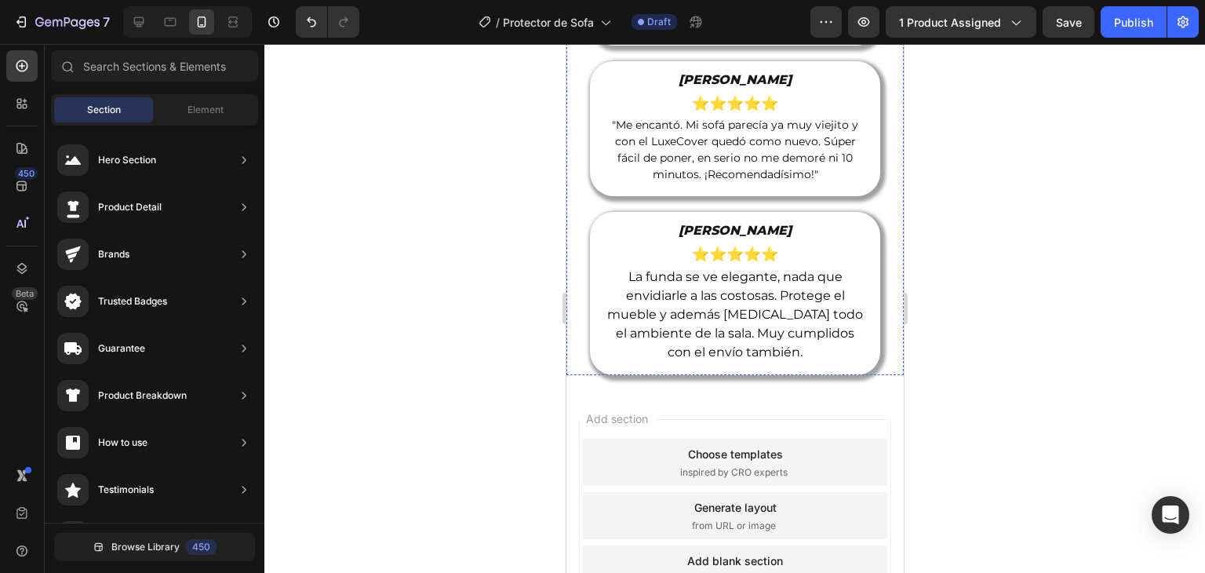
scroll to position [4731, 0]
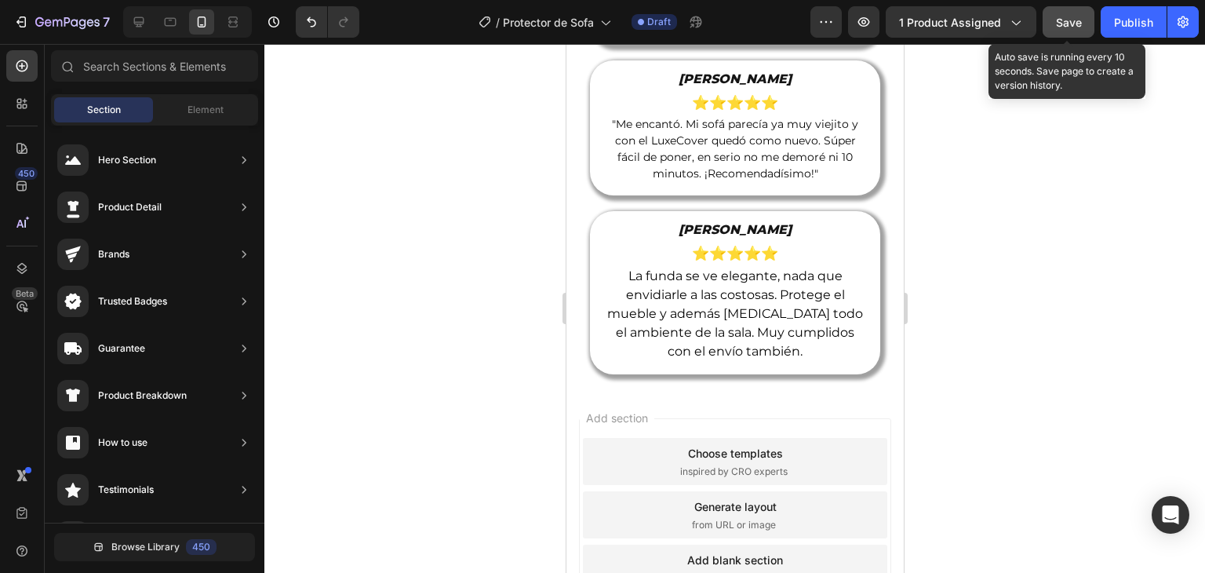
click at [1069, 10] on button "Save" at bounding box center [1069, 21] width 52 height 31
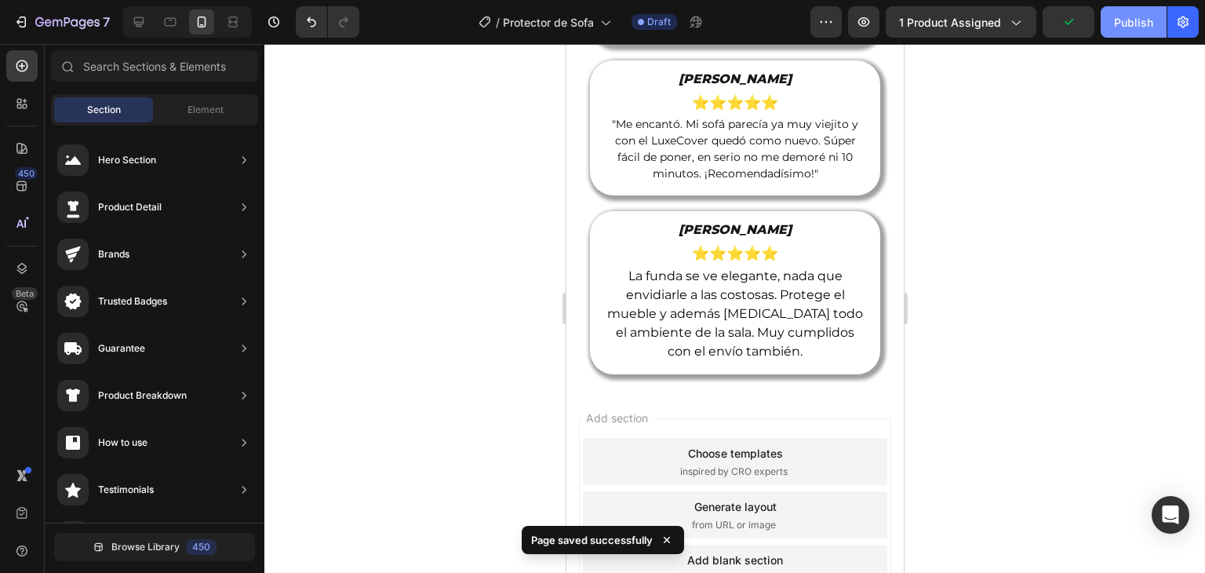
click at [1130, 20] on div "Publish" at bounding box center [1133, 22] width 39 height 16
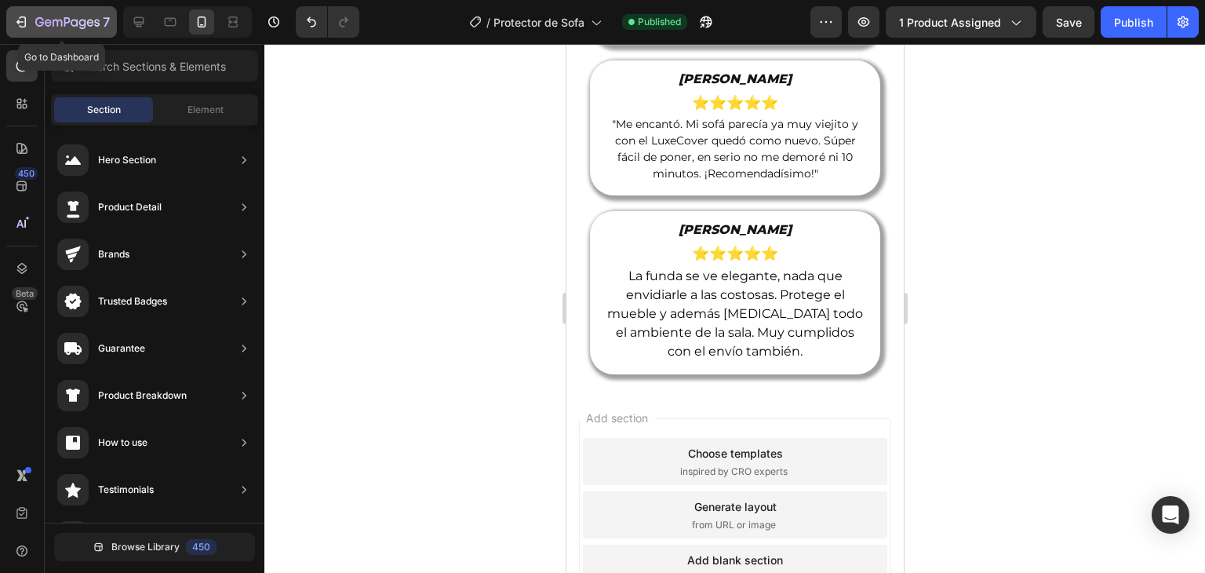
click at [32, 18] on div "7" at bounding box center [61, 22] width 96 height 19
